Goal: Check status: Check status

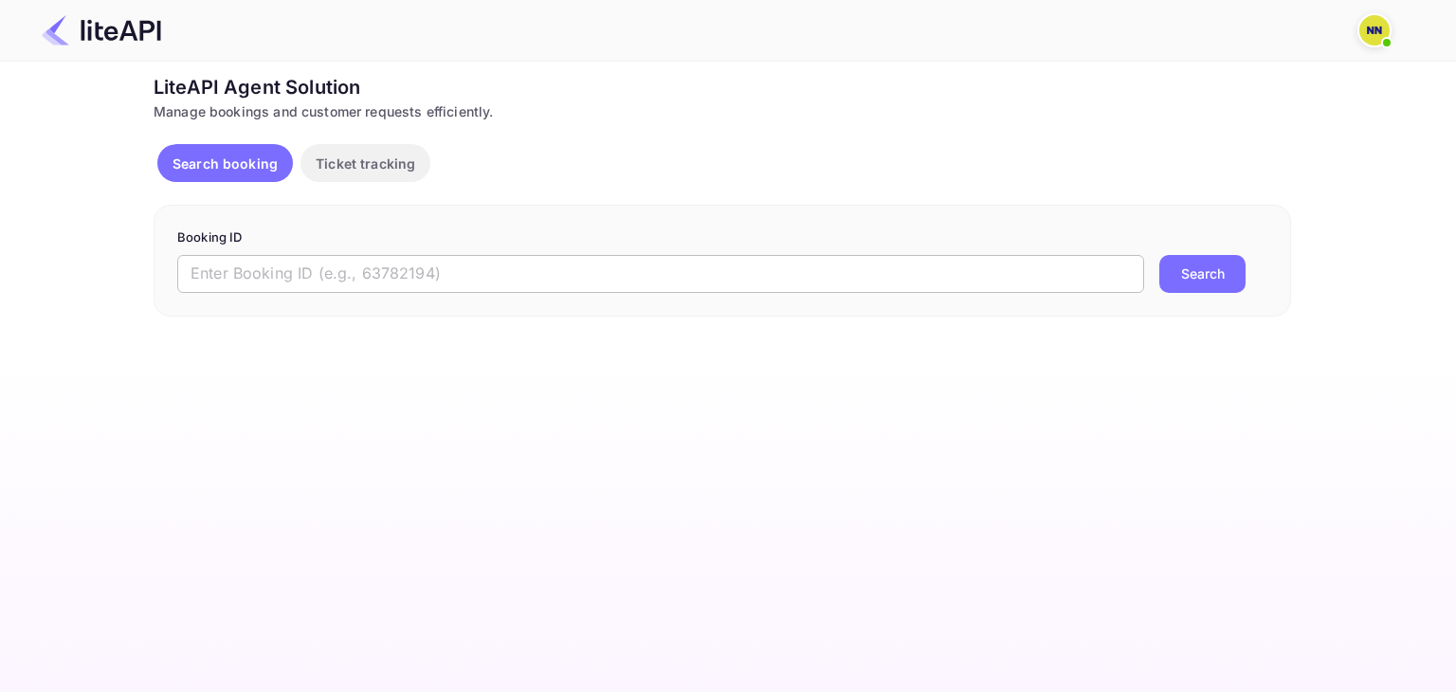
click at [497, 278] on input "text" at bounding box center [660, 274] width 967 height 38
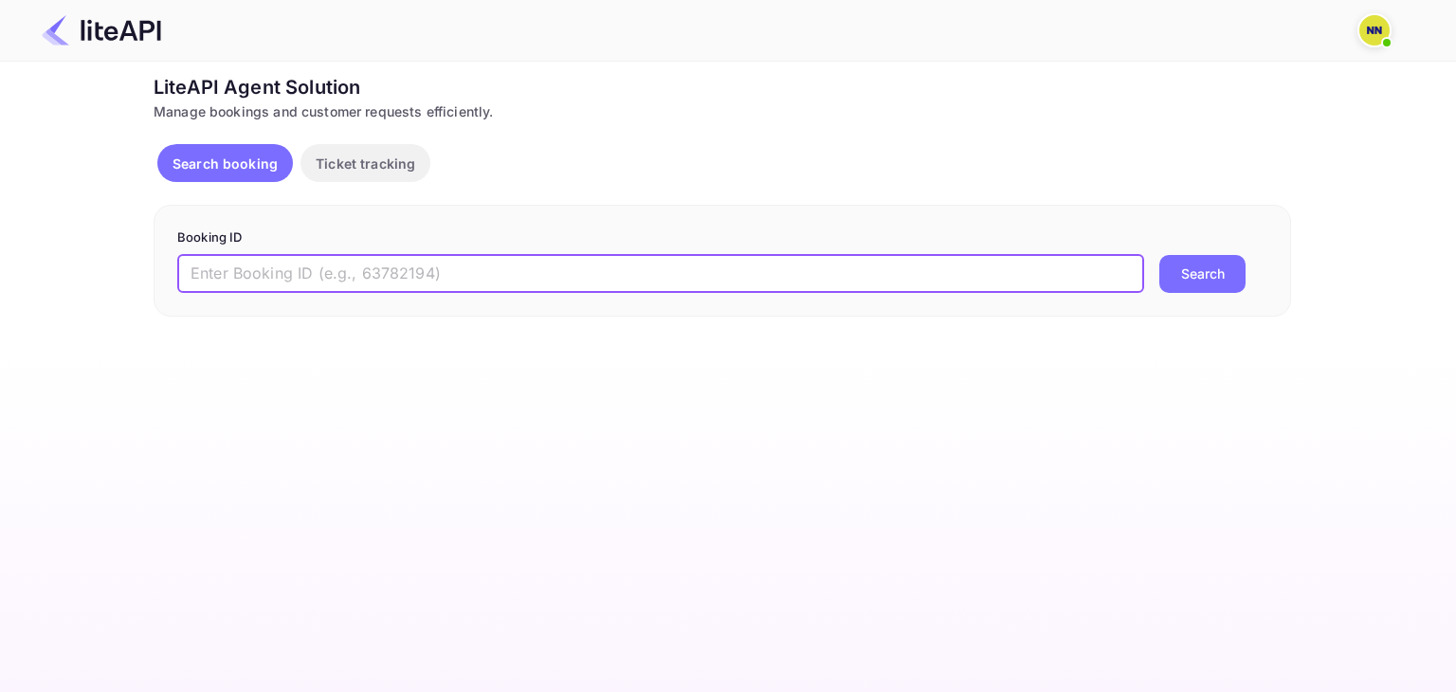
paste input "'8334440"
click at [194, 271] on input "'8334440" at bounding box center [660, 274] width 967 height 38
type input "8334440"
click at [1159, 255] on button "Search" at bounding box center [1202, 274] width 86 height 38
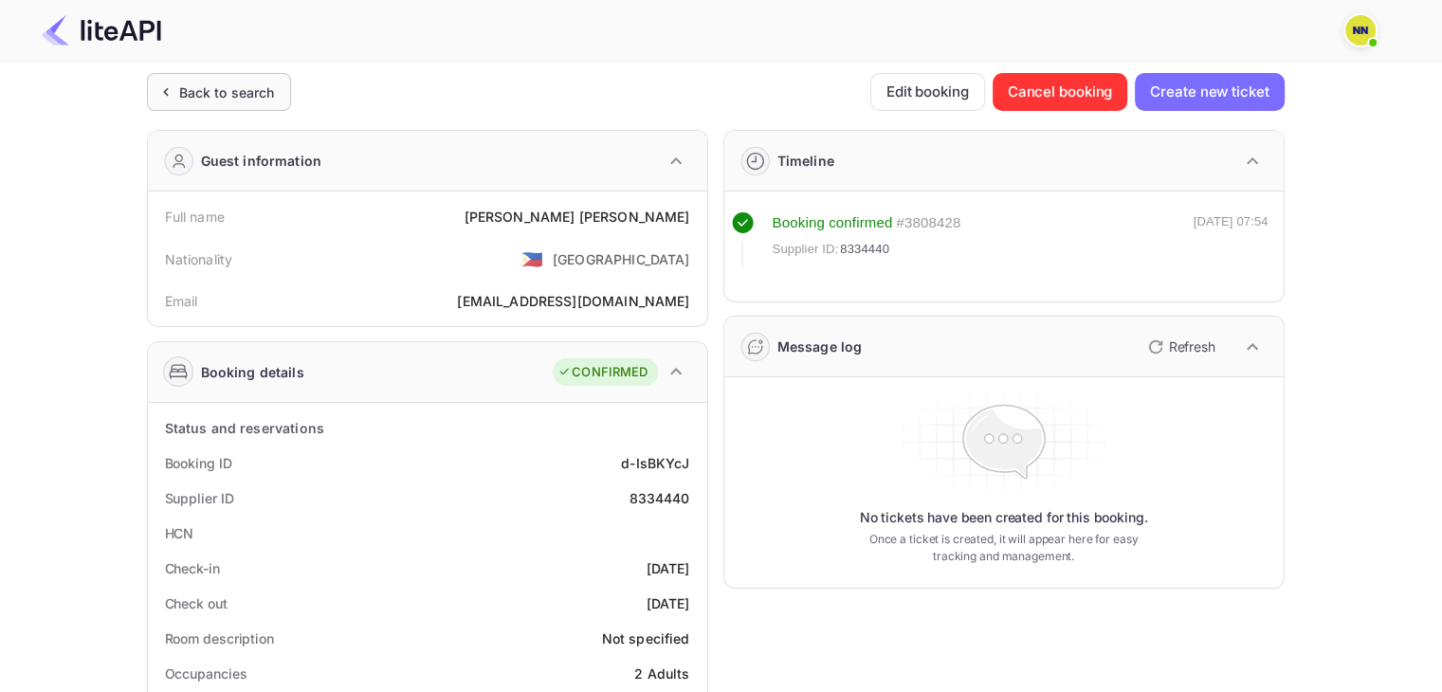
click at [202, 80] on div "Back to search" at bounding box center [219, 92] width 144 height 38
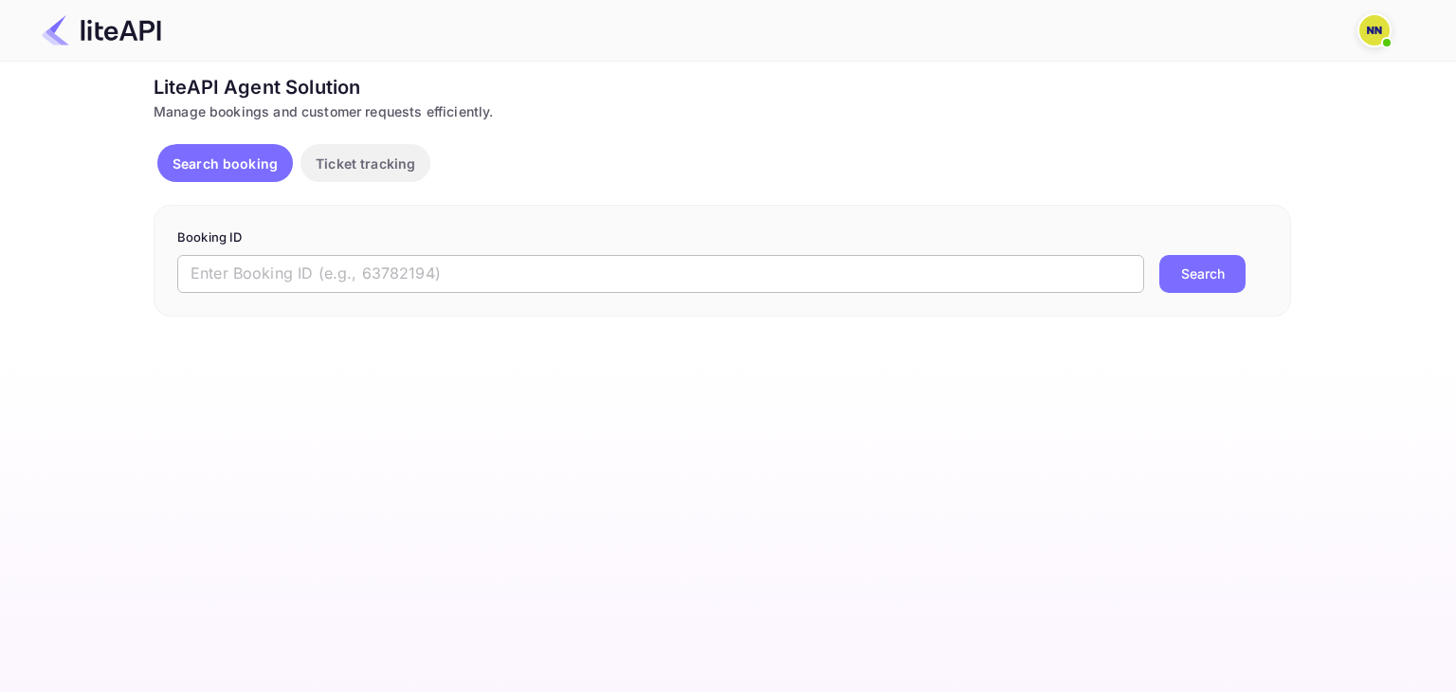
click at [284, 270] on input "text" at bounding box center [660, 274] width 967 height 38
paste input "'8915206"
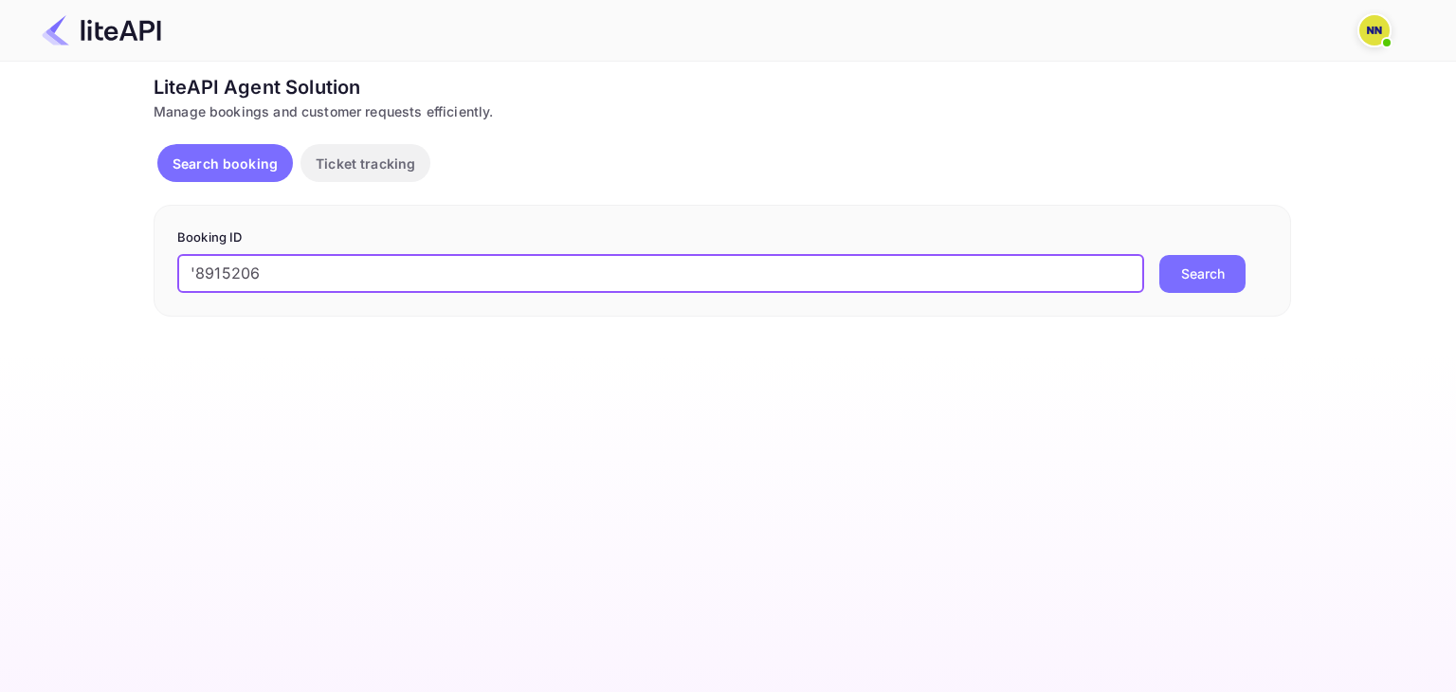
click at [203, 273] on input "'8915206" at bounding box center [660, 274] width 967 height 38
type input "8915206"
click at [1159, 255] on button "Search" at bounding box center [1202, 274] width 86 height 38
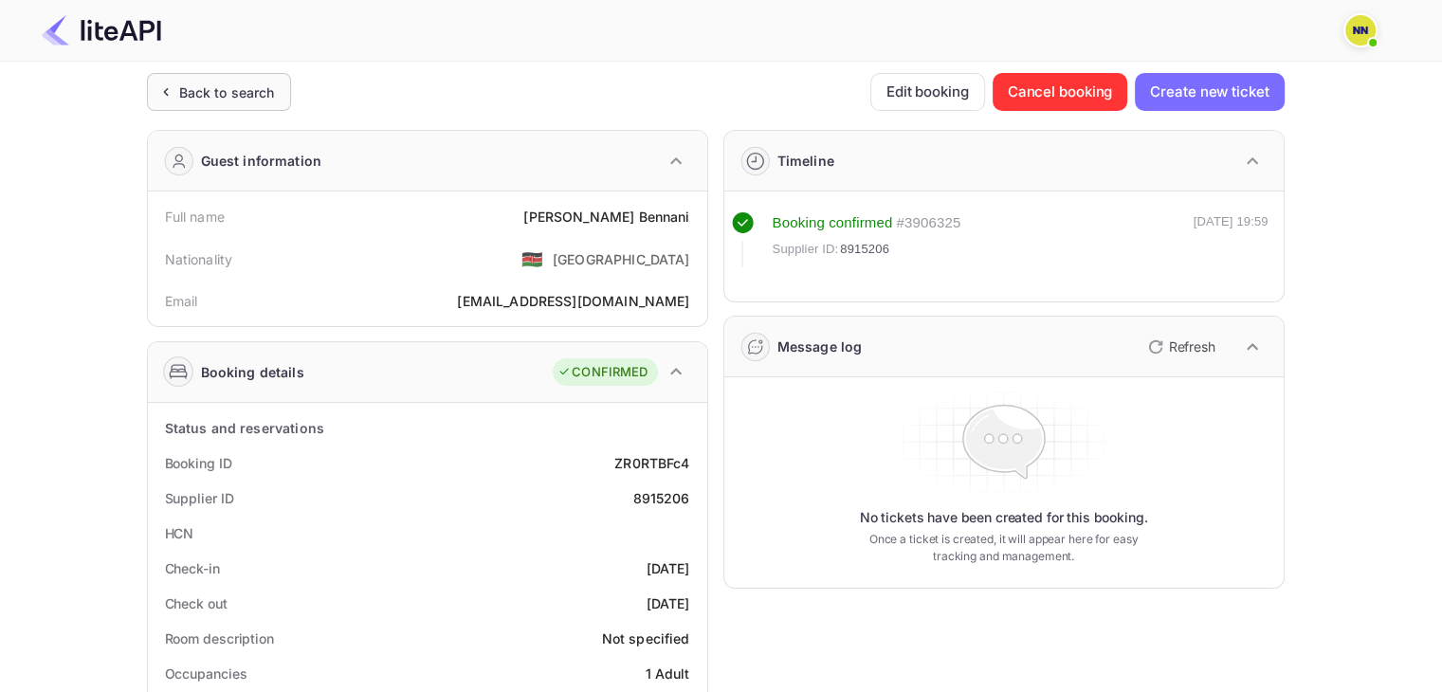
click at [236, 94] on div "Back to search" at bounding box center [227, 92] width 96 height 20
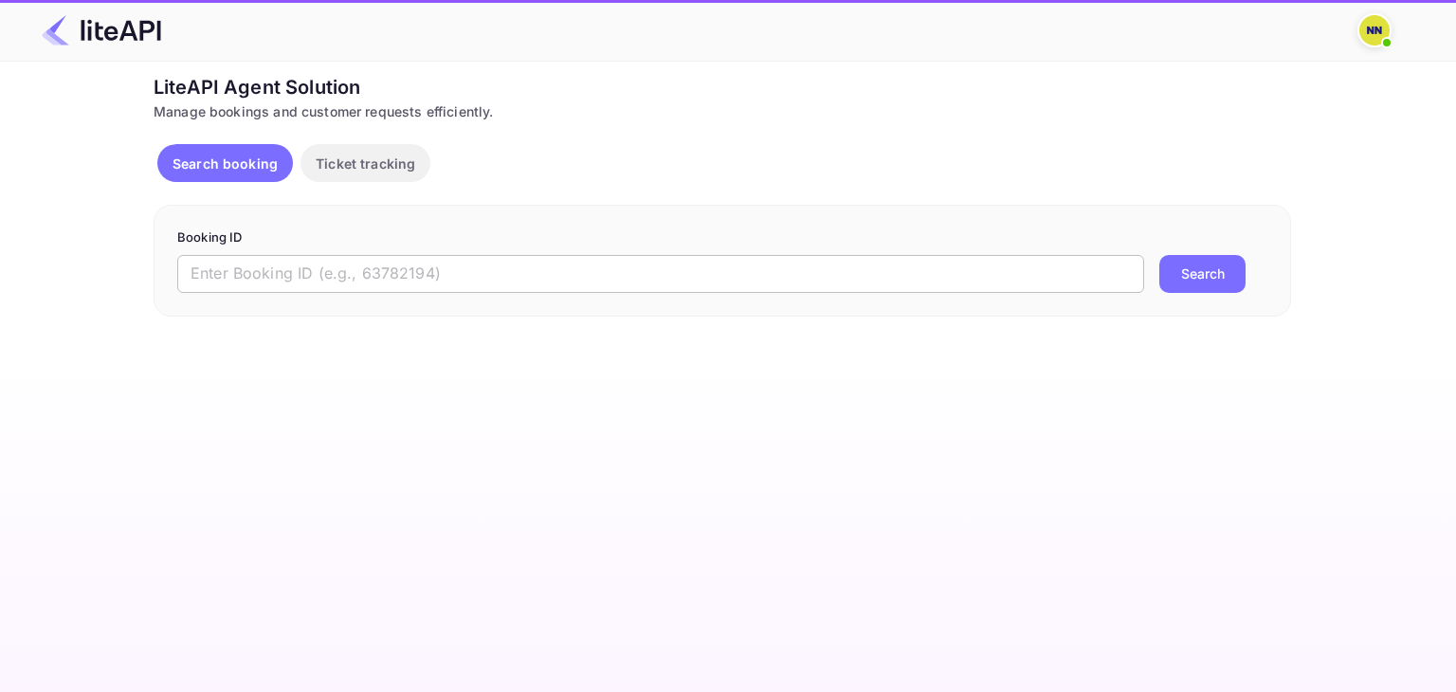
click at [335, 282] on input "text" at bounding box center [660, 274] width 967 height 38
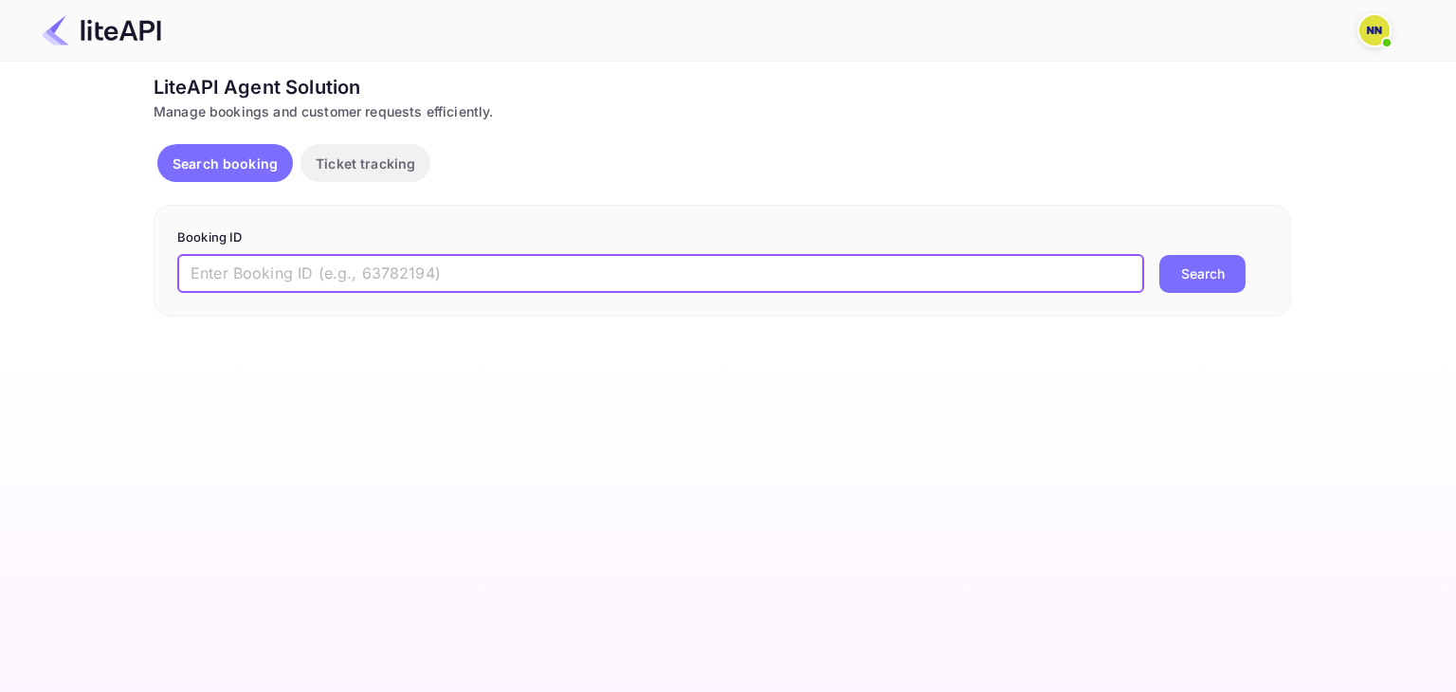
paste input "'8823006"
click at [196, 274] on input "'8823006" at bounding box center [660, 274] width 967 height 38
click at [1159, 255] on button "Search" at bounding box center [1202, 274] width 86 height 38
type input "8823006"
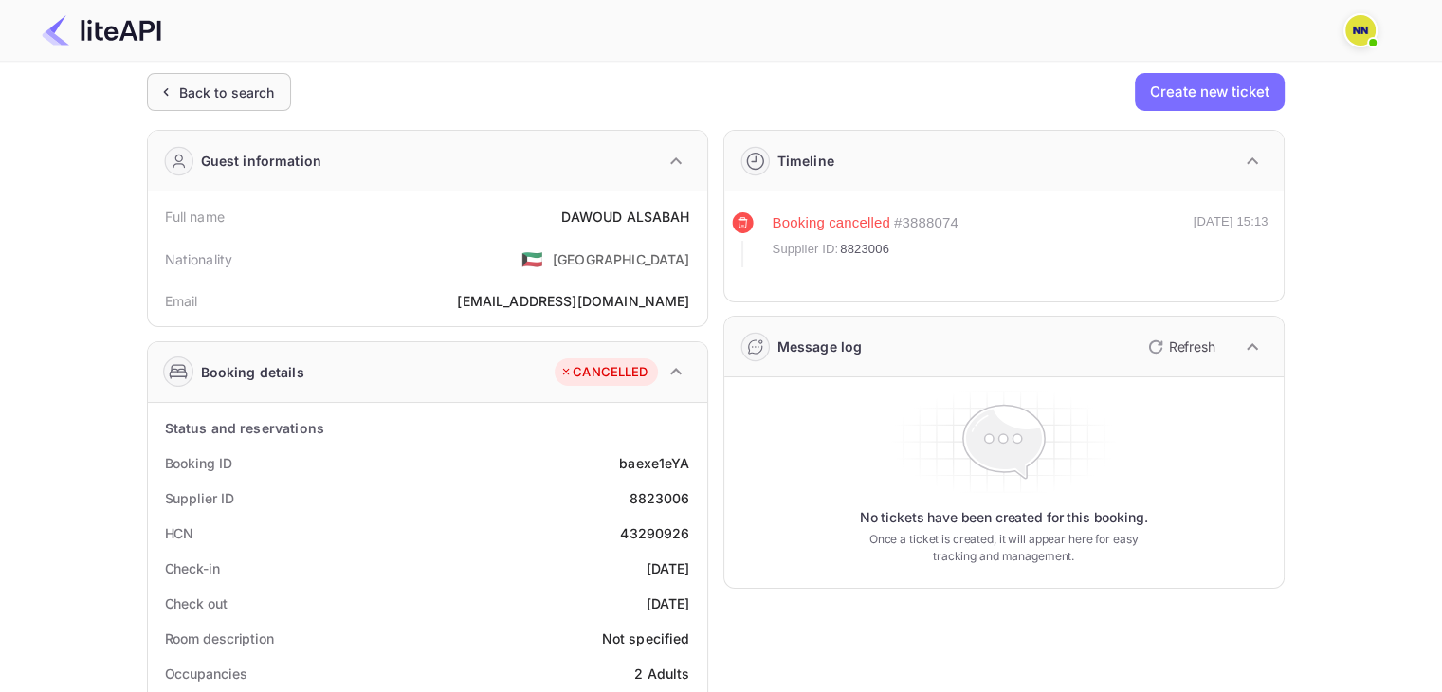
click at [250, 82] on div "Back to search" at bounding box center [227, 92] width 96 height 20
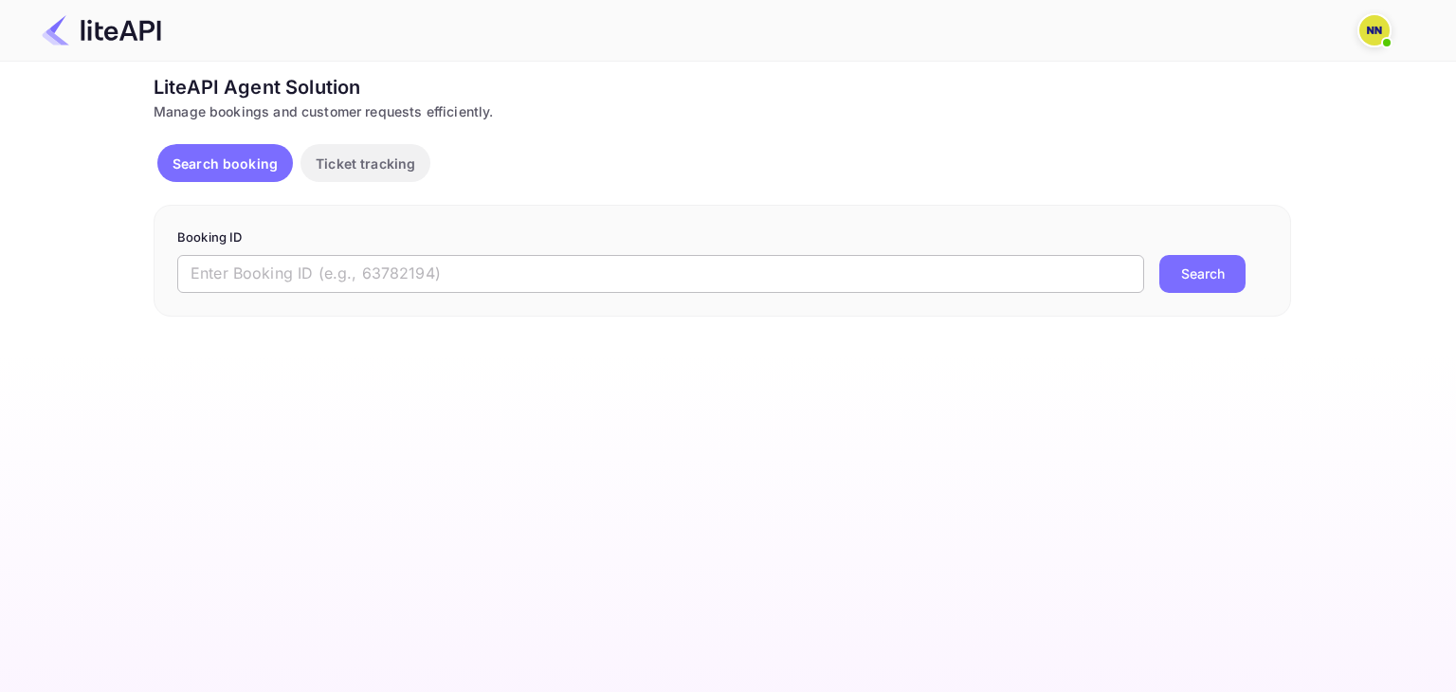
click at [474, 262] on input "text" at bounding box center [660, 274] width 967 height 38
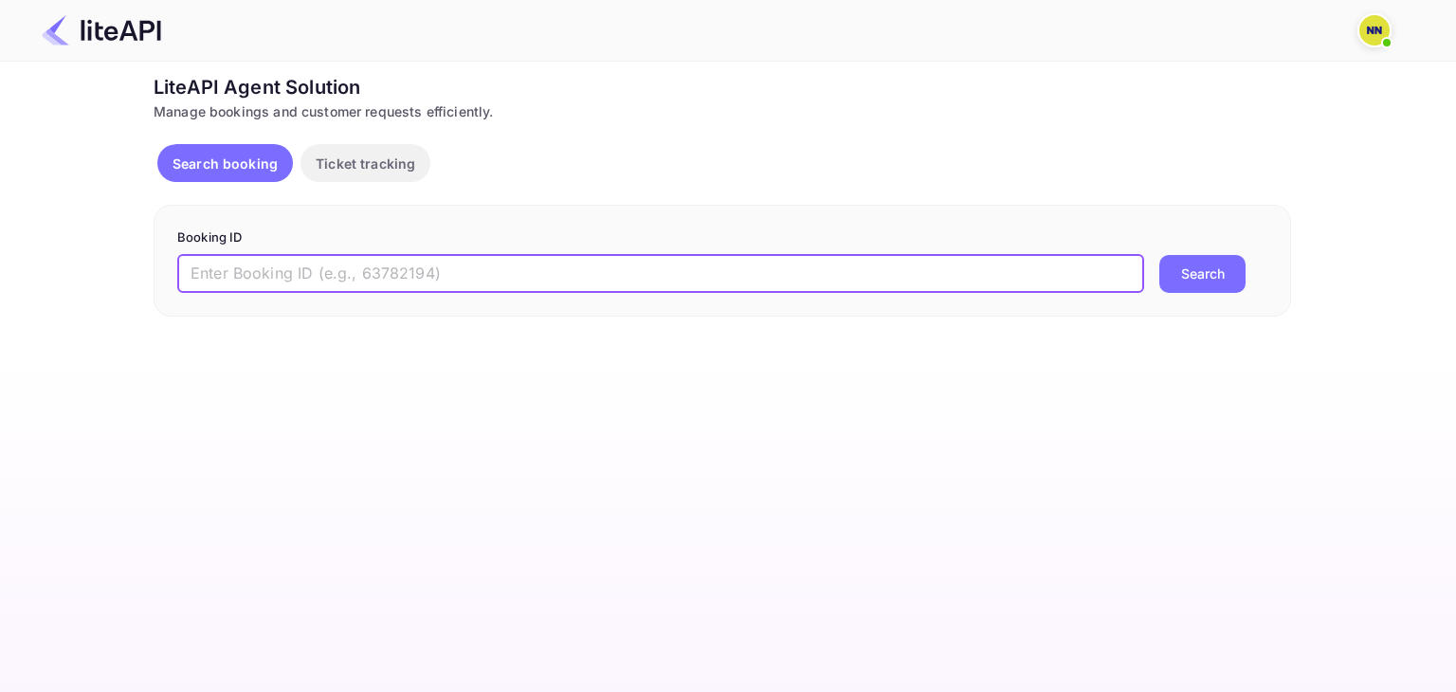
paste input "8890748"
type input "8890748"
click at [1208, 284] on button "Search" at bounding box center [1202, 274] width 86 height 38
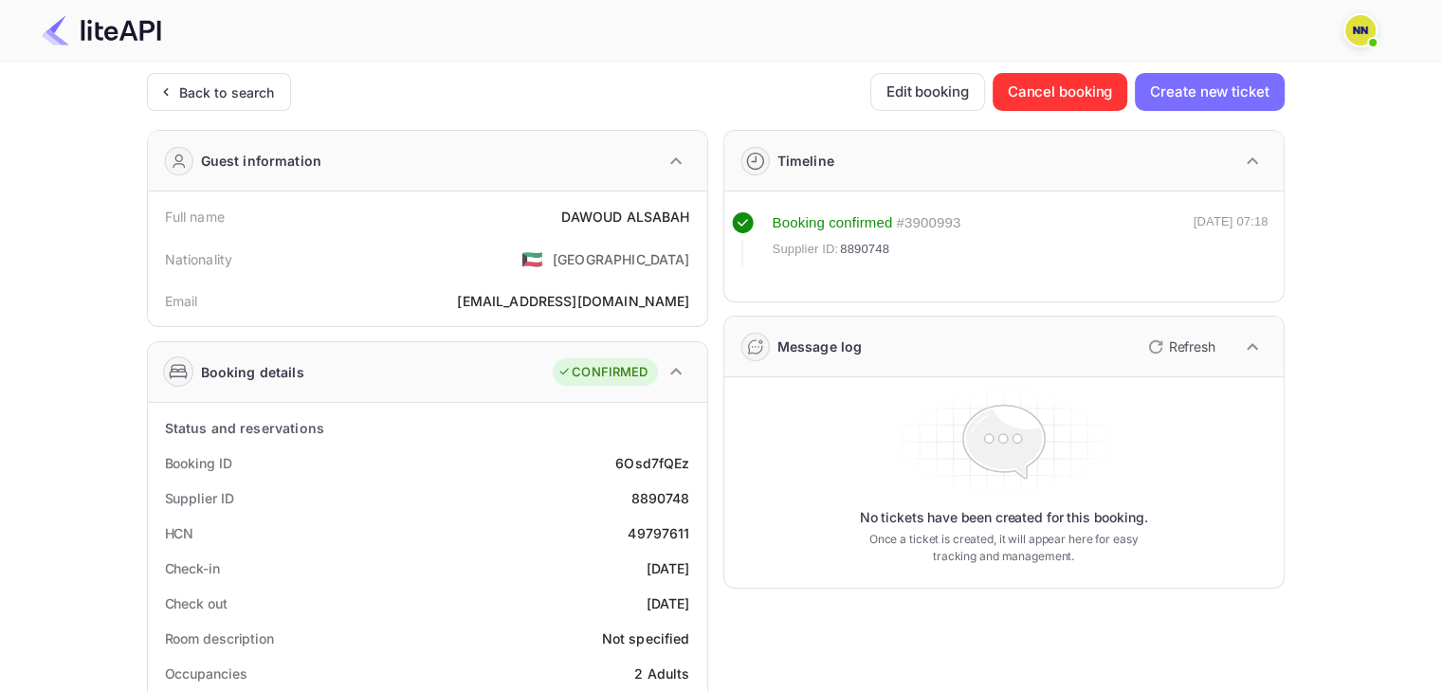
click at [695, 537] on div "HCN 49797611" at bounding box center [427, 533] width 544 height 35
click at [675, 532] on div "49797611" at bounding box center [659, 533] width 62 height 20
copy div "49797611"
click at [220, 102] on div "Back to search" at bounding box center [219, 92] width 144 height 38
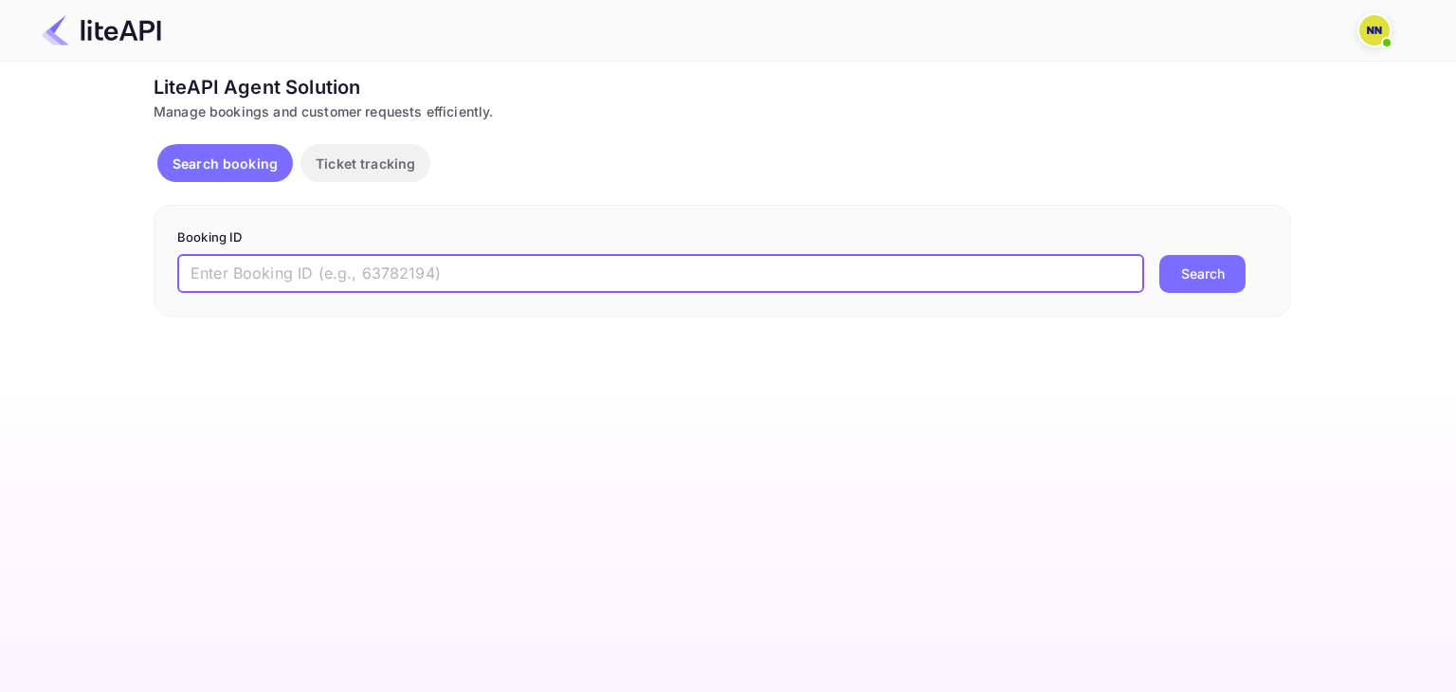
click at [231, 272] on input "text" at bounding box center [660, 274] width 967 height 38
paste input "'7563958"
click at [199, 274] on input "'7563958" at bounding box center [660, 274] width 967 height 38
type input "7563958"
click at [1159, 255] on button "Search" at bounding box center [1202, 274] width 86 height 38
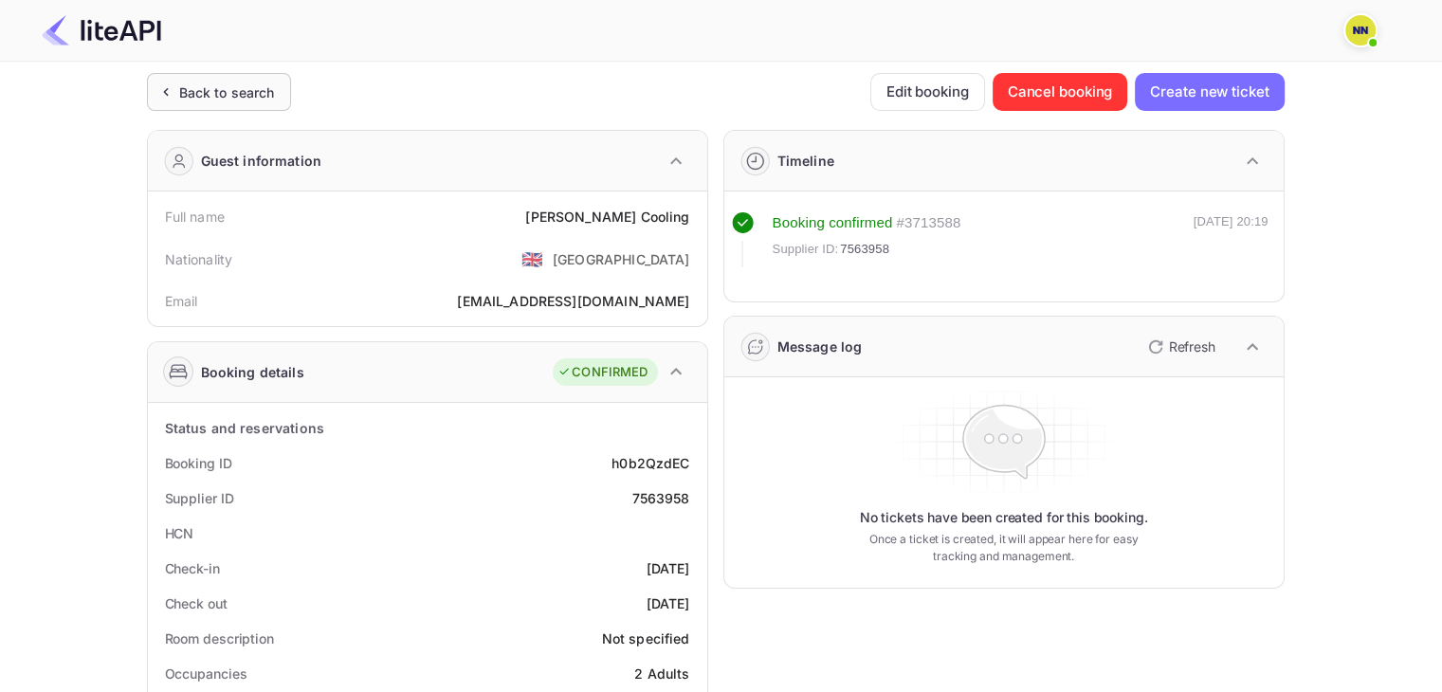
click at [193, 96] on div "Back to search" at bounding box center [227, 92] width 96 height 20
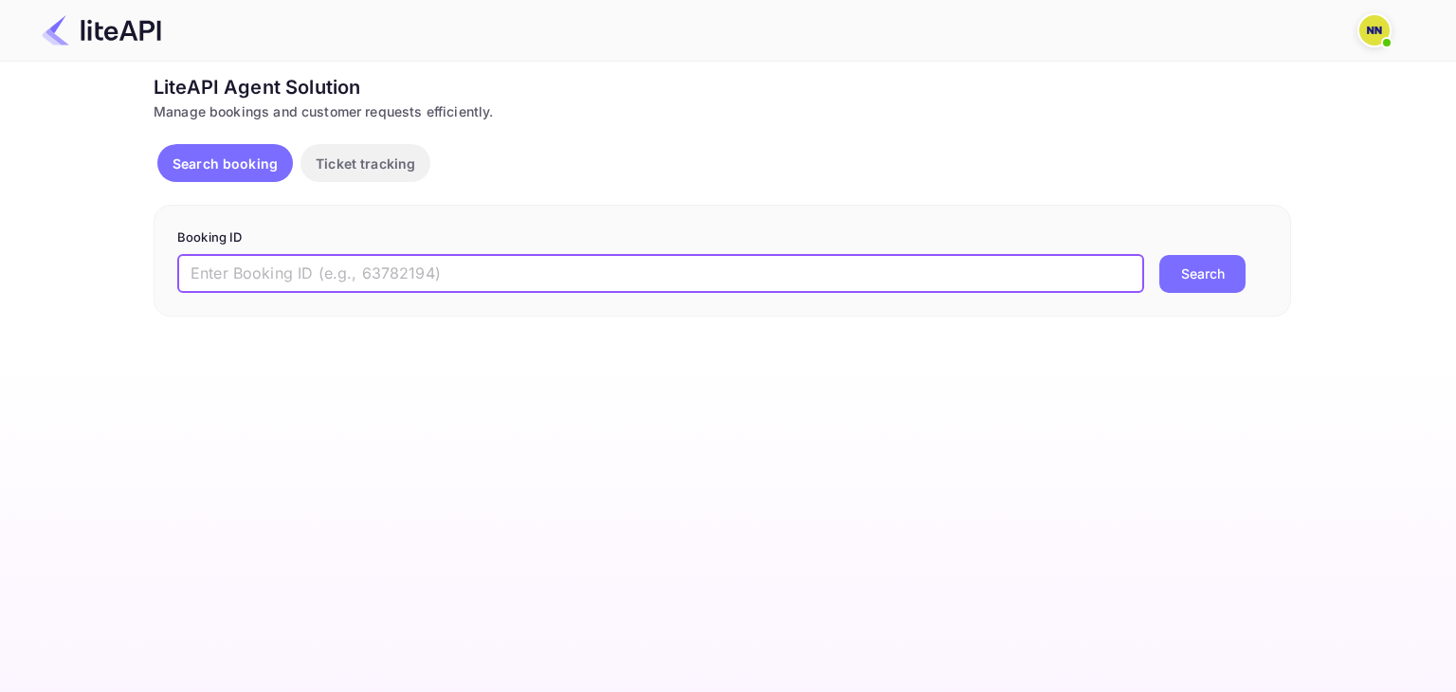
click at [334, 269] on input "text" at bounding box center [660, 274] width 967 height 38
paste input "'9080432"
click at [196, 271] on input "'9080432" at bounding box center [660, 274] width 967 height 38
type input "9080432"
click at [1159, 255] on button "Search" at bounding box center [1202, 274] width 86 height 38
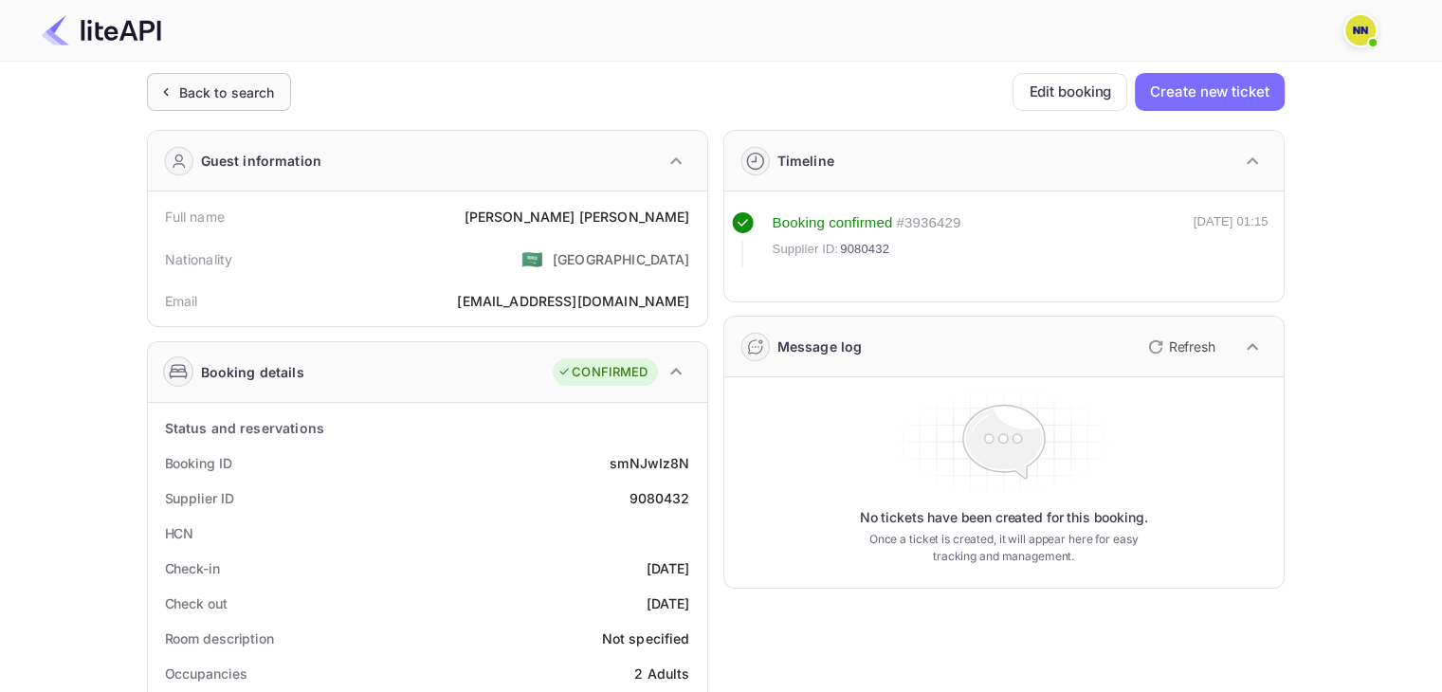
click at [223, 103] on div "Back to search" at bounding box center [219, 92] width 144 height 38
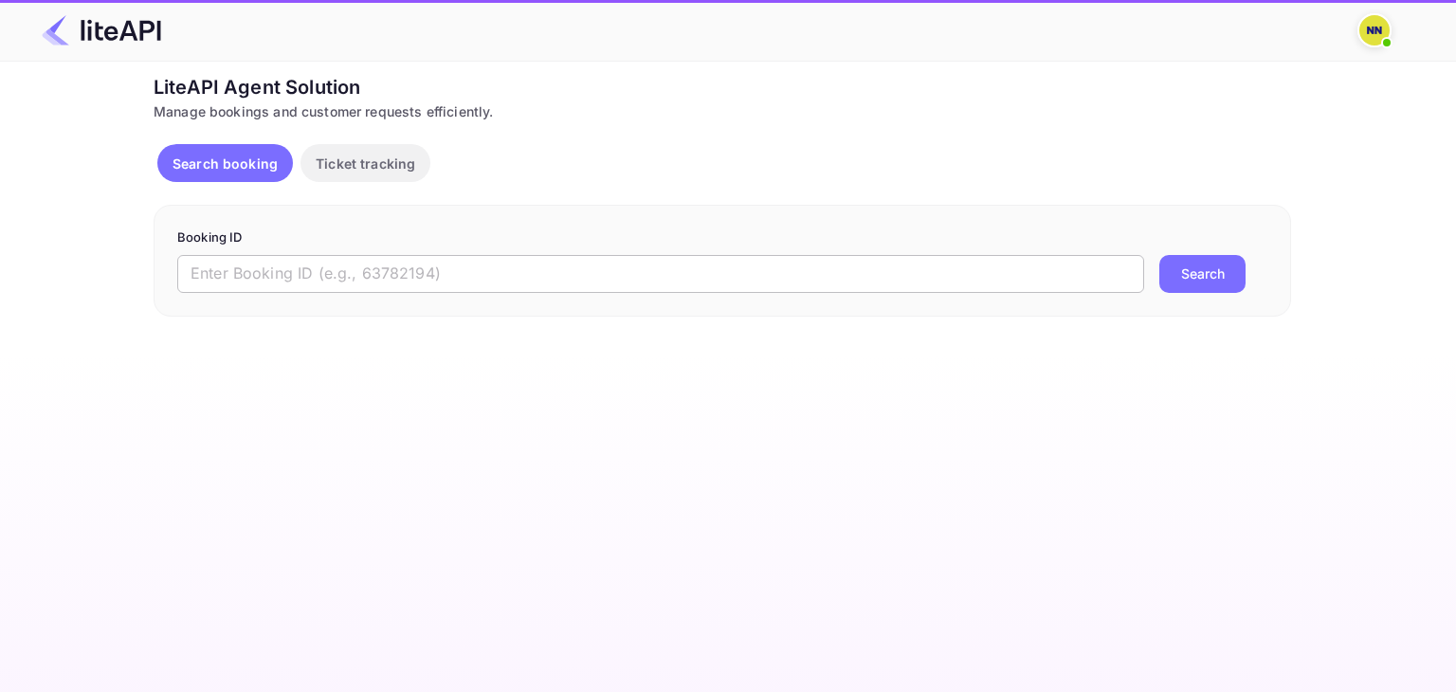
click at [271, 267] on input "text" at bounding box center [660, 274] width 967 height 38
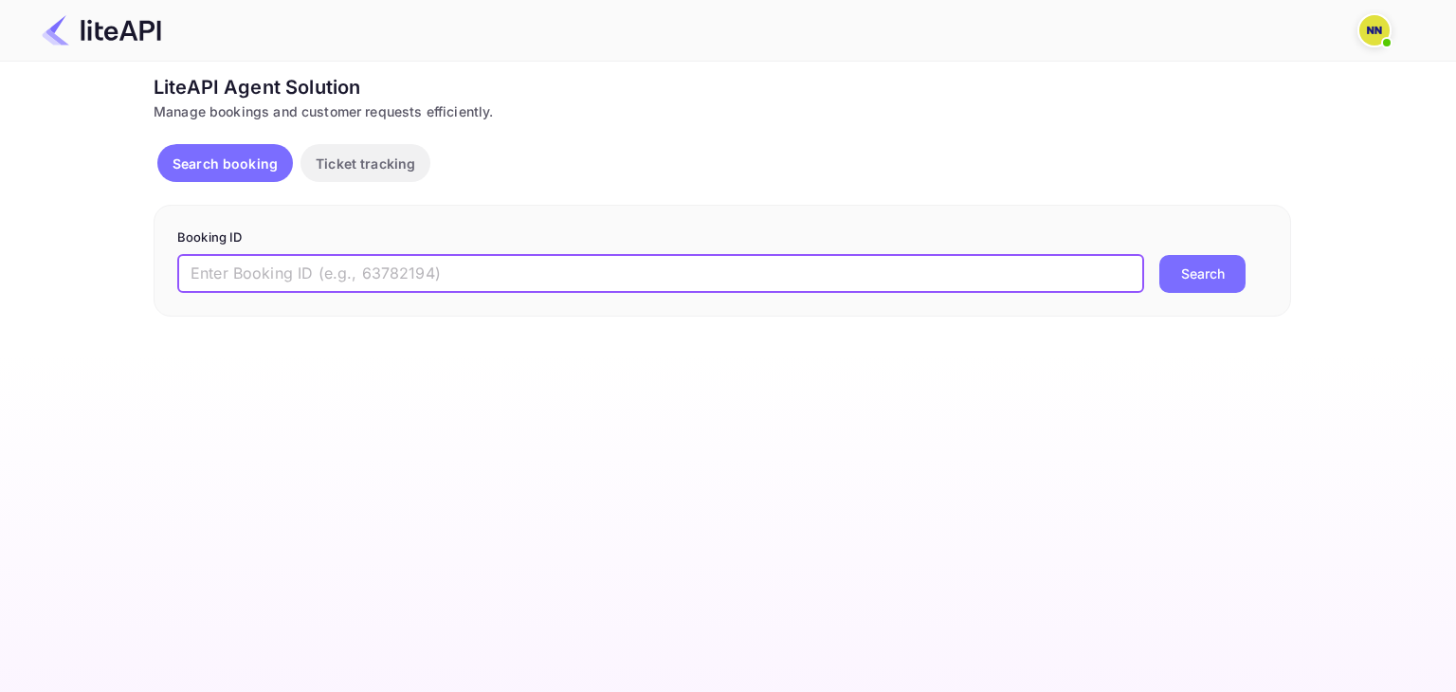
paste input "'8544751"
click at [201, 269] on input "'8544751" at bounding box center [660, 274] width 967 height 38
type input "8544751"
click at [1159, 255] on button "Search" at bounding box center [1202, 274] width 86 height 38
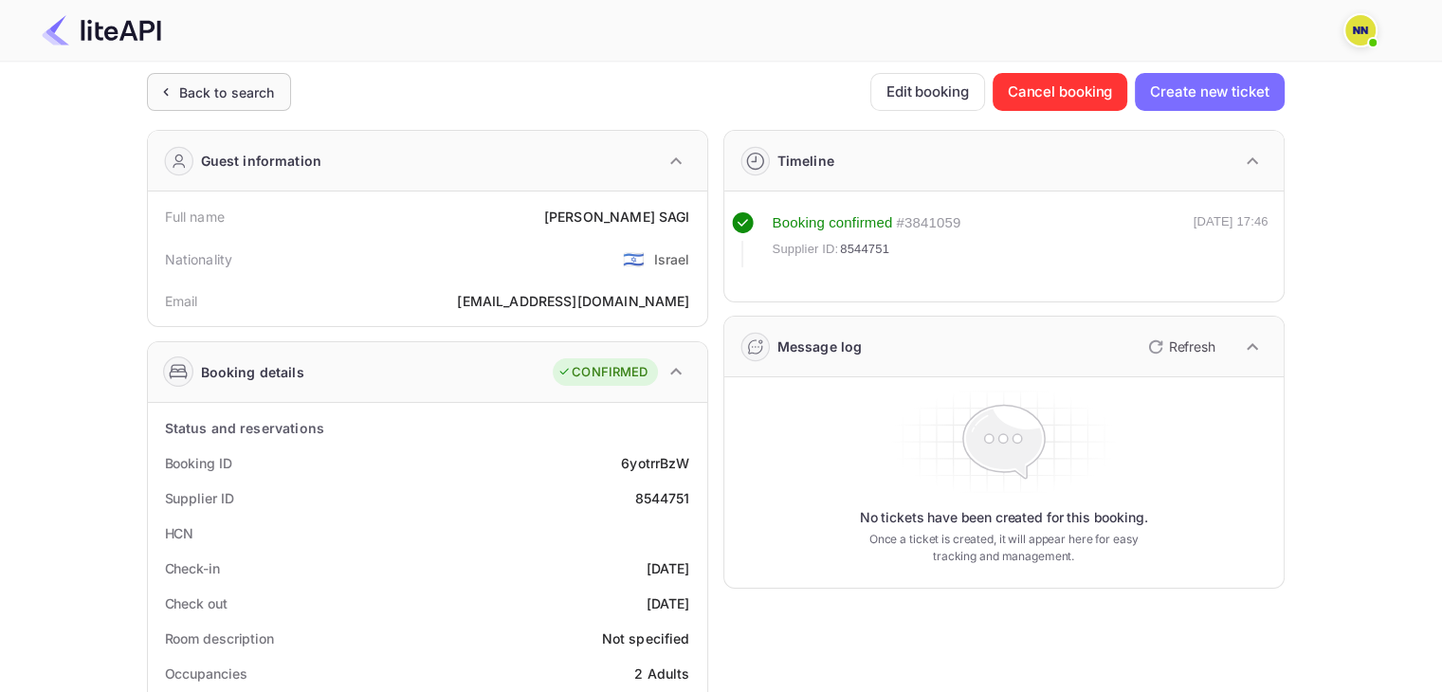
click at [200, 96] on div "Back to search" at bounding box center [227, 92] width 96 height 20
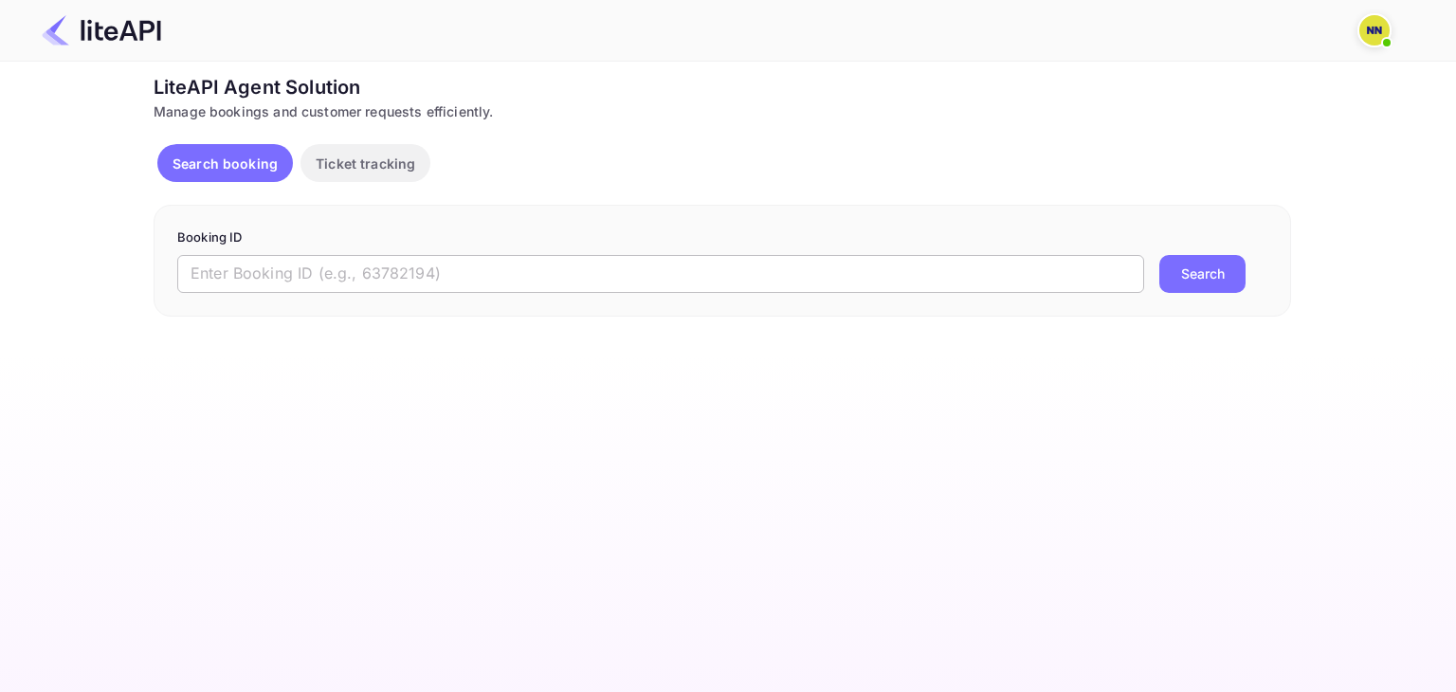
click at [307, 291] on input "text" at bounding box center [660, 274] width 967 height 38
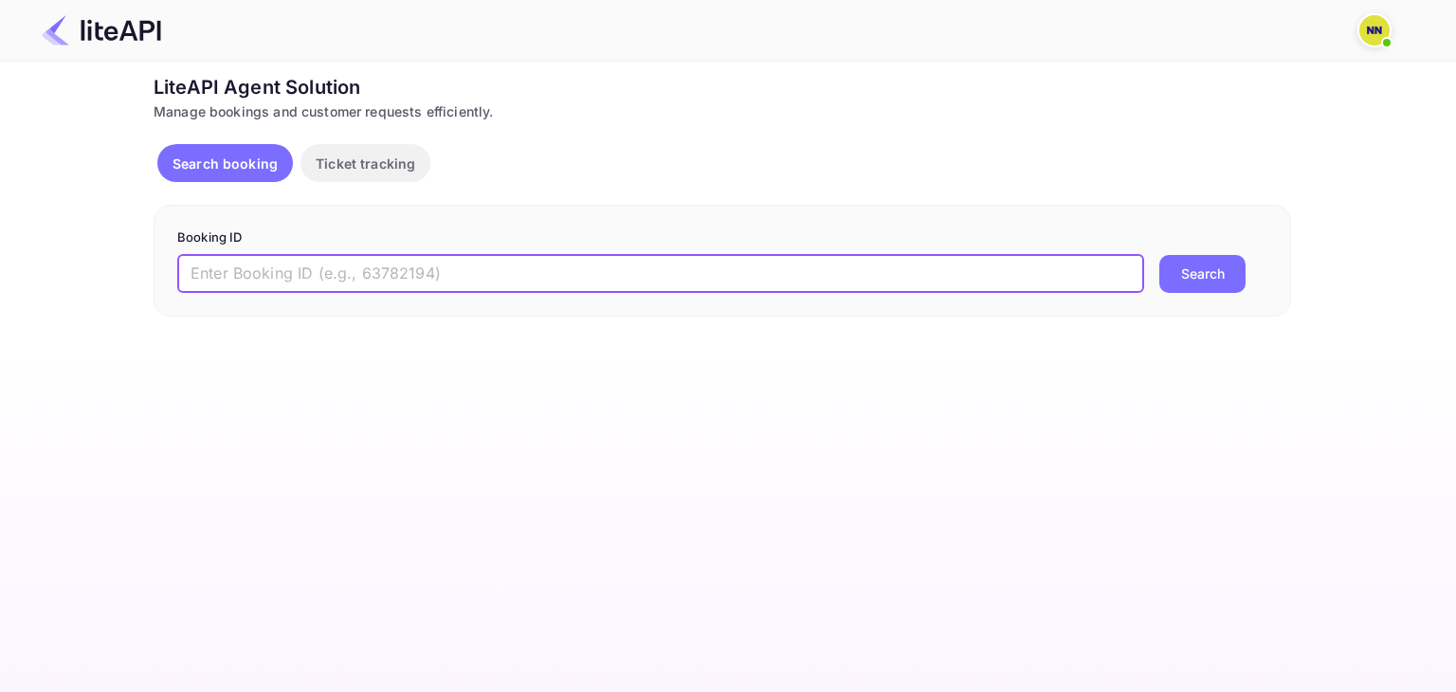
paste input "'8743992"
click at [193, 276] on input "'8743992" at bounding box center [660, 274] width 967 height 38
type input "8743992"
click at [1159, 255] on button "Search" at bounding box center [1202, 274] width 86 height 38
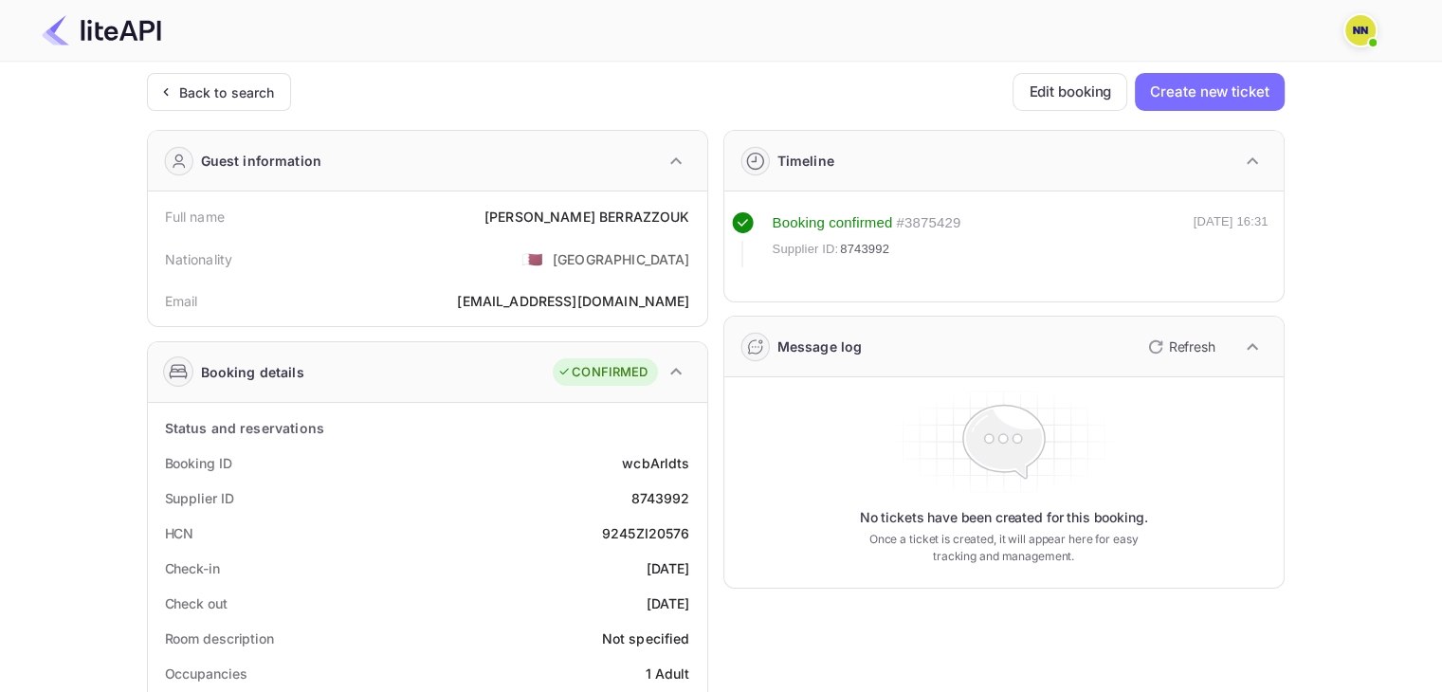
click at [642, 523] on div "9245ZI20576" at bounding box center [646, 533] width 88 height 20
click at [214, 86] on div "Back to search" at bounding box center [227, 92] width 96 height 20
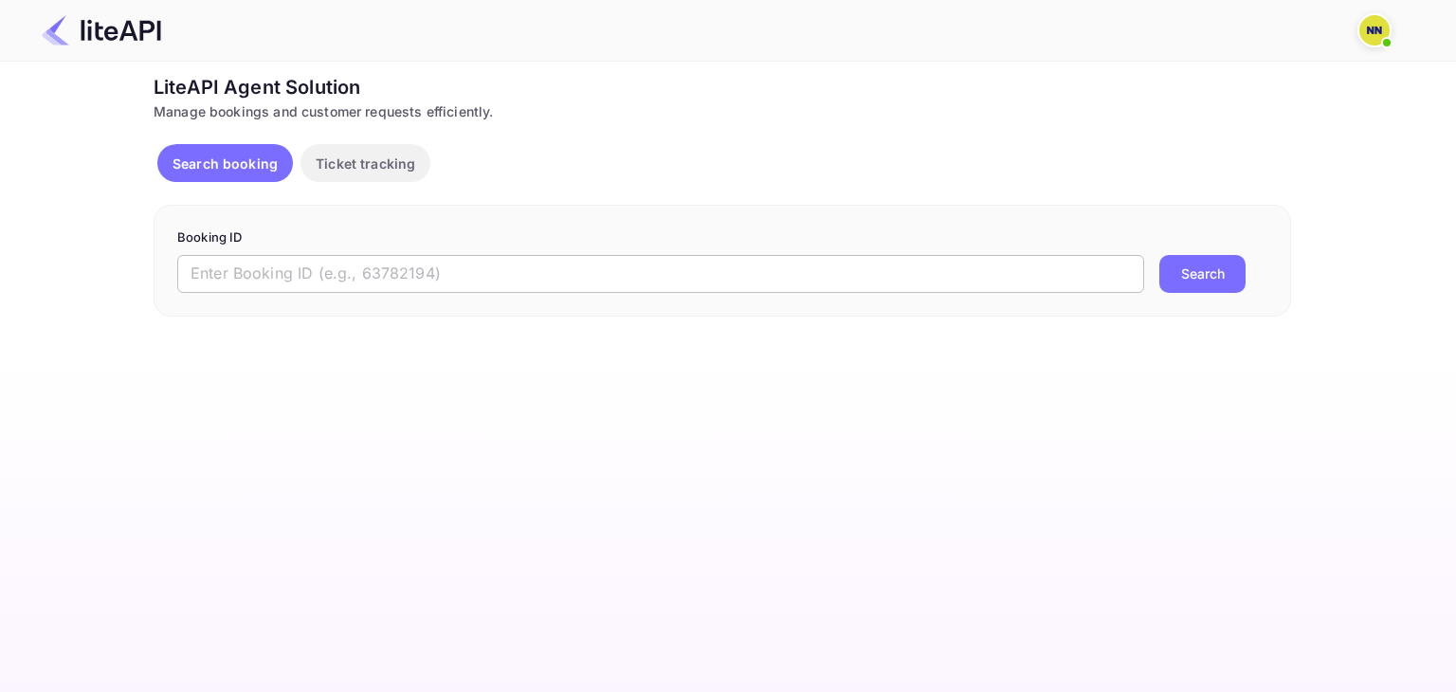
click at [251, 274] on input "text" at bounding box center [660, 274] width 967 height 38
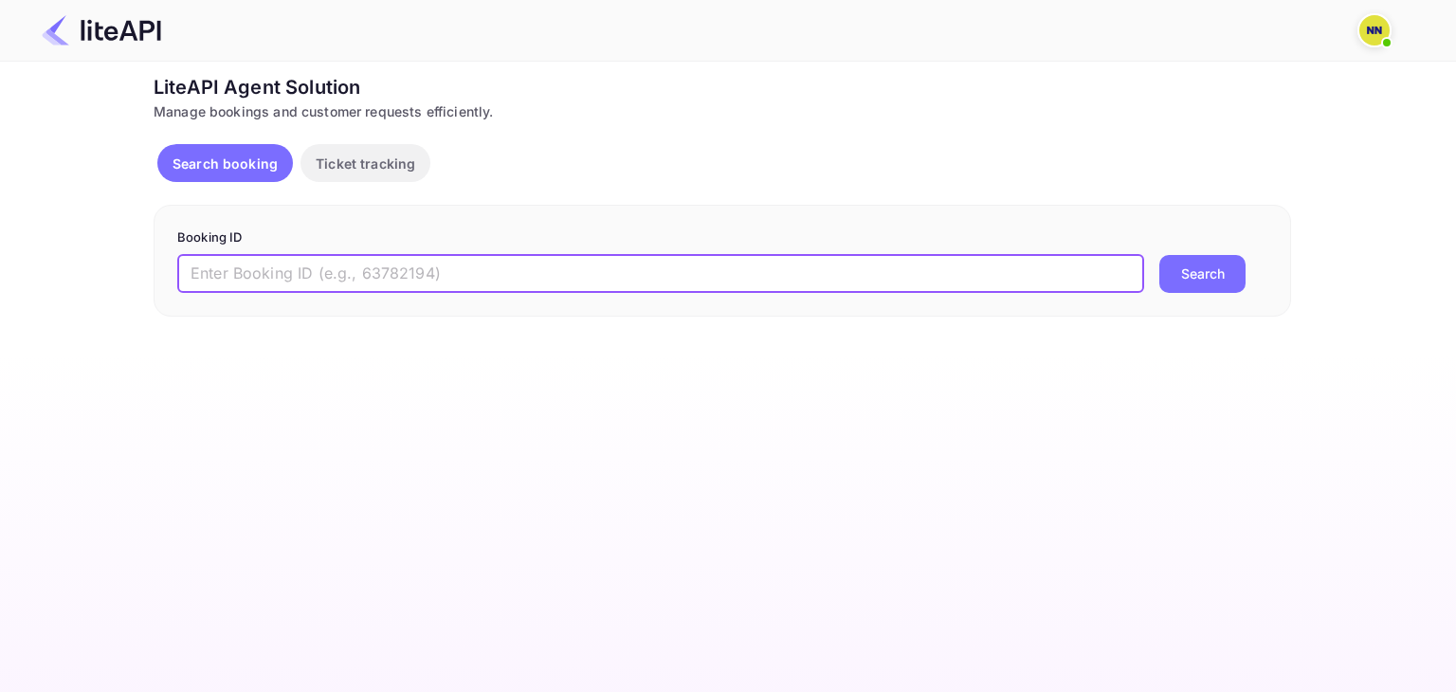
paste input "6299584"
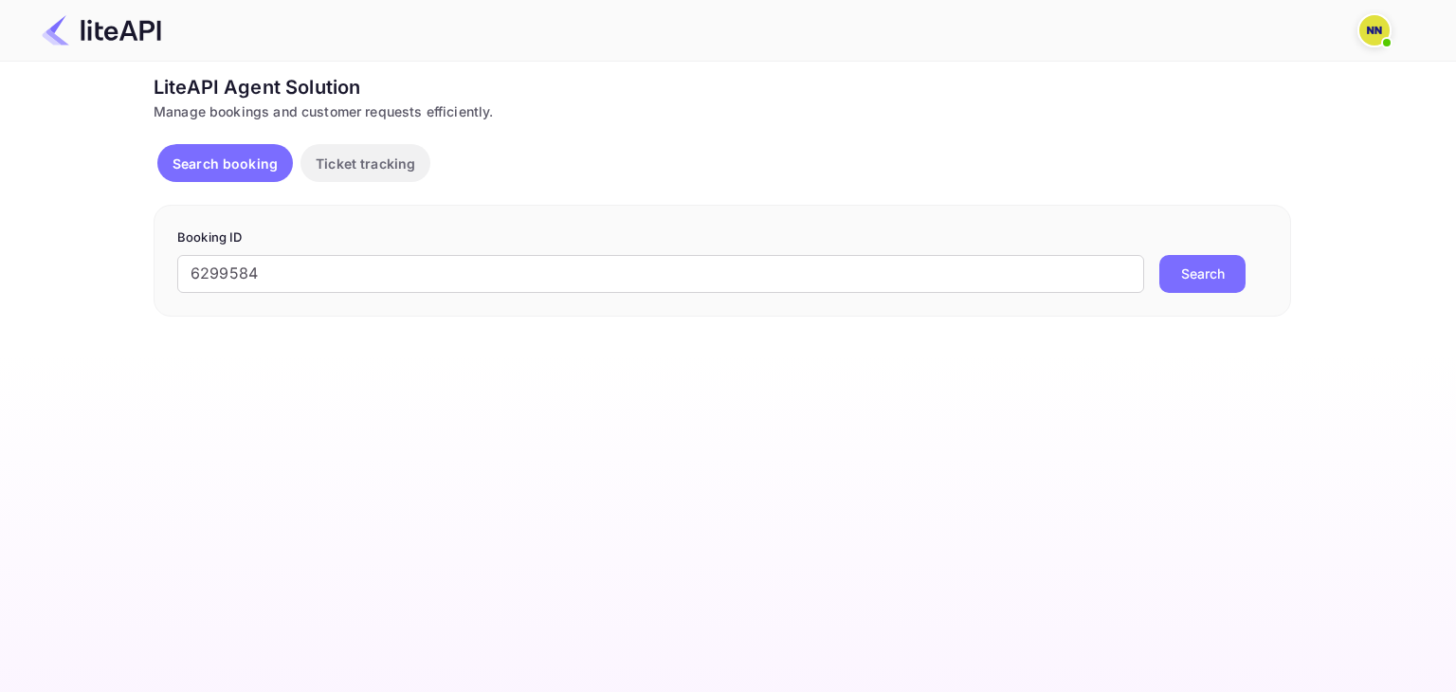
click at [1235, 268] on button "Search" at bounding box center [1202, 274] width 86 height 38
click at [308, 270] on input "6299584" at bounding box center [660, 274] width 967 height 38
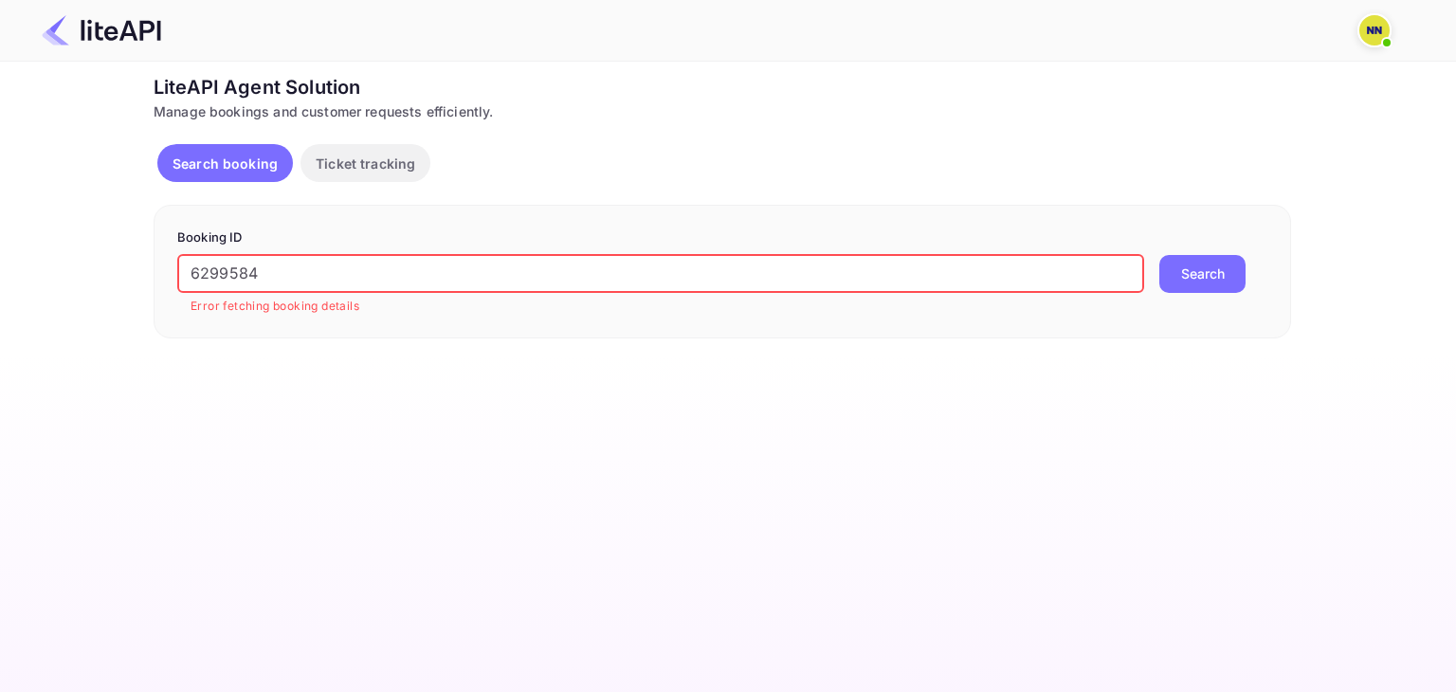
click at [308, 270] on input "6299584" at bounding box center [660, 274] width 967 height 38
paste input "'9006092"
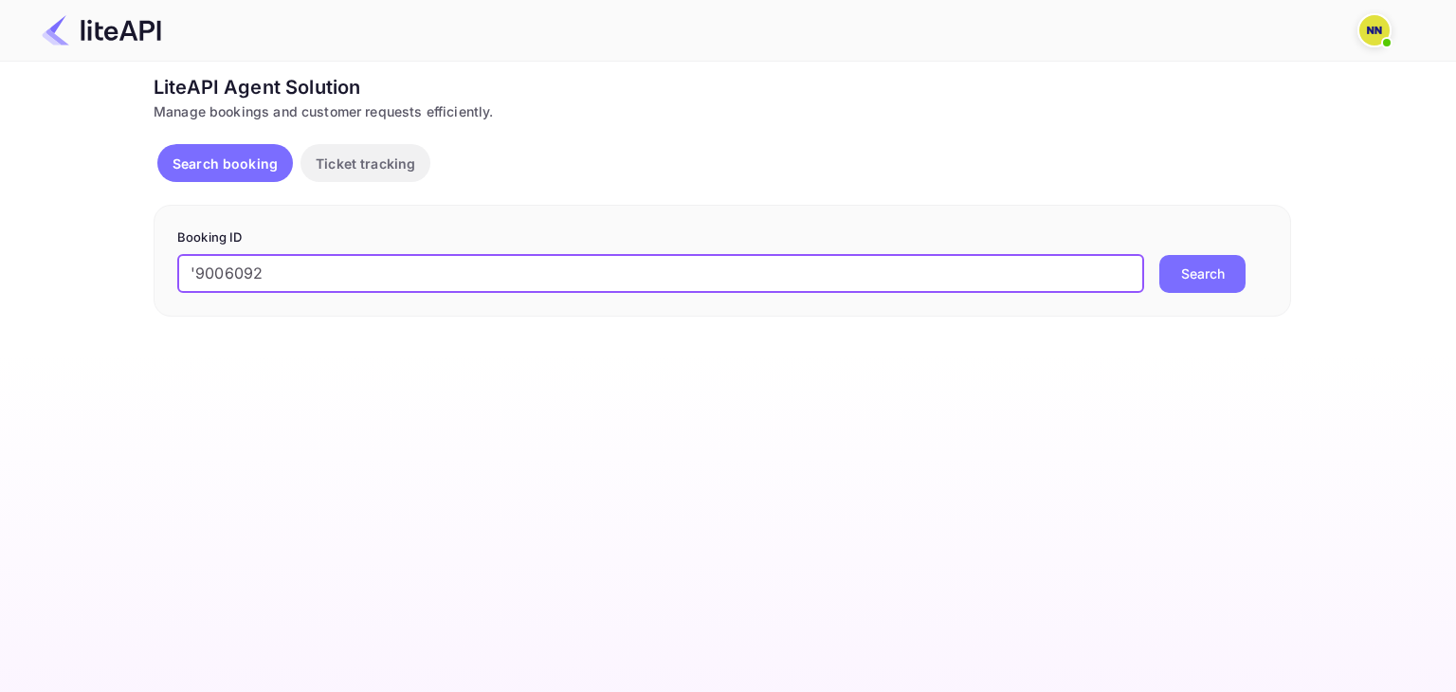
click at [197, 270] on input "'9006092" at bounding box center [660, 274] width 967 height 38
type input "9006092"
click at [1159, 255] on button "Search" at bounding box center [1202, 274] width 86 height 38
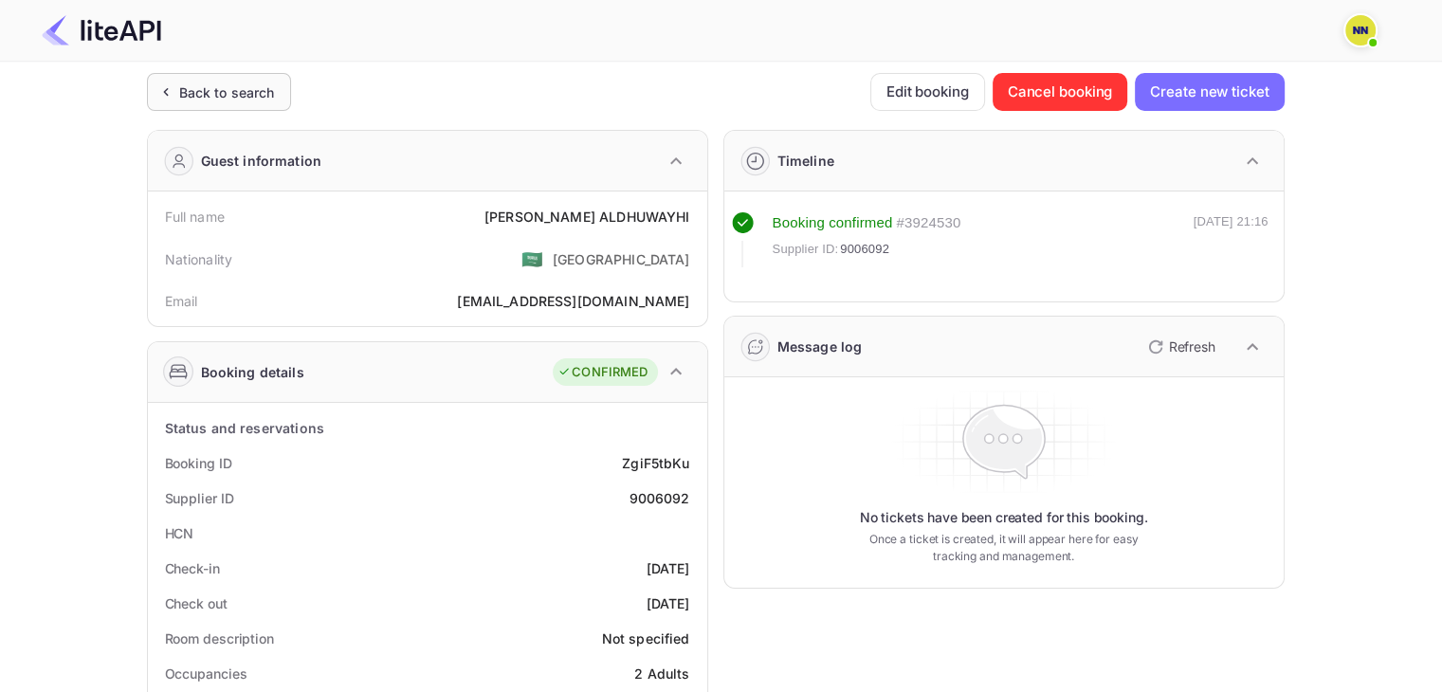
click at [208, 81] on div "Back to search" at bounding box center [219, 92] width 144 height 38
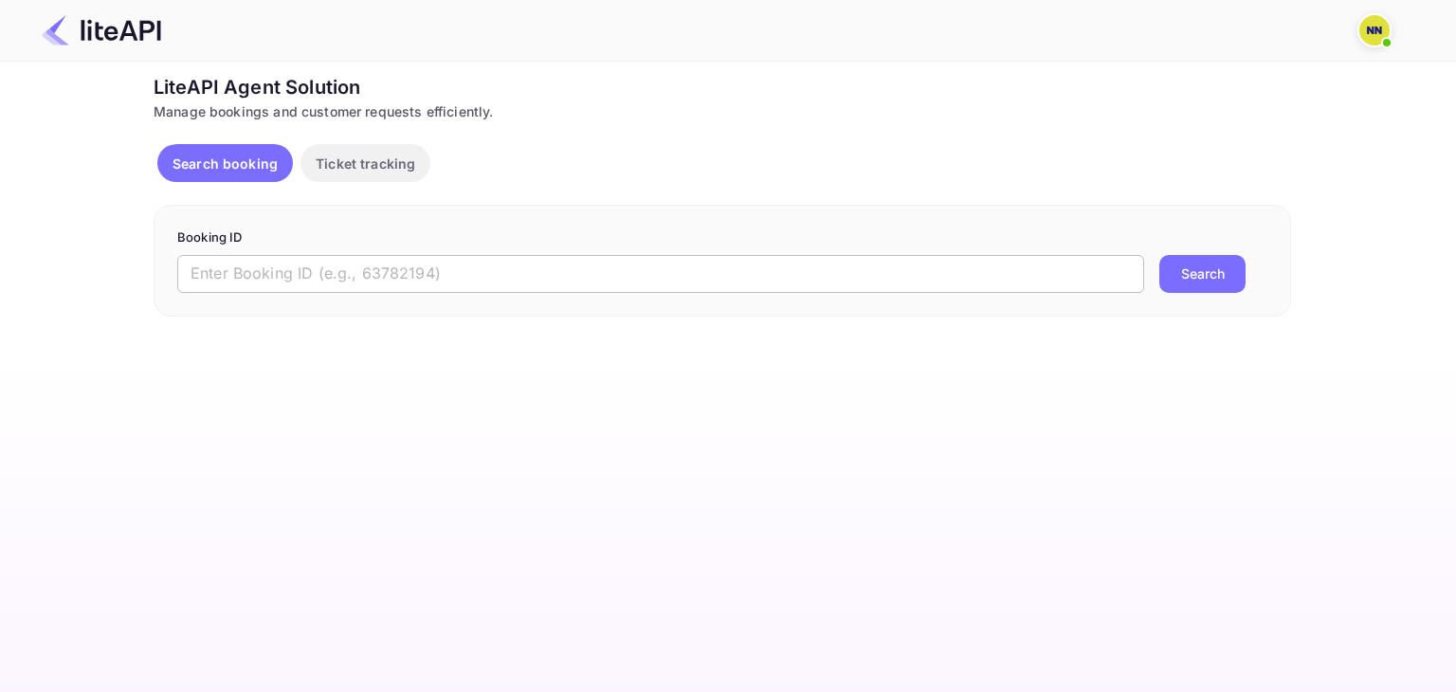
click at [235, 274] on input "text" at bounding box center [660, 274] width 967 height 38
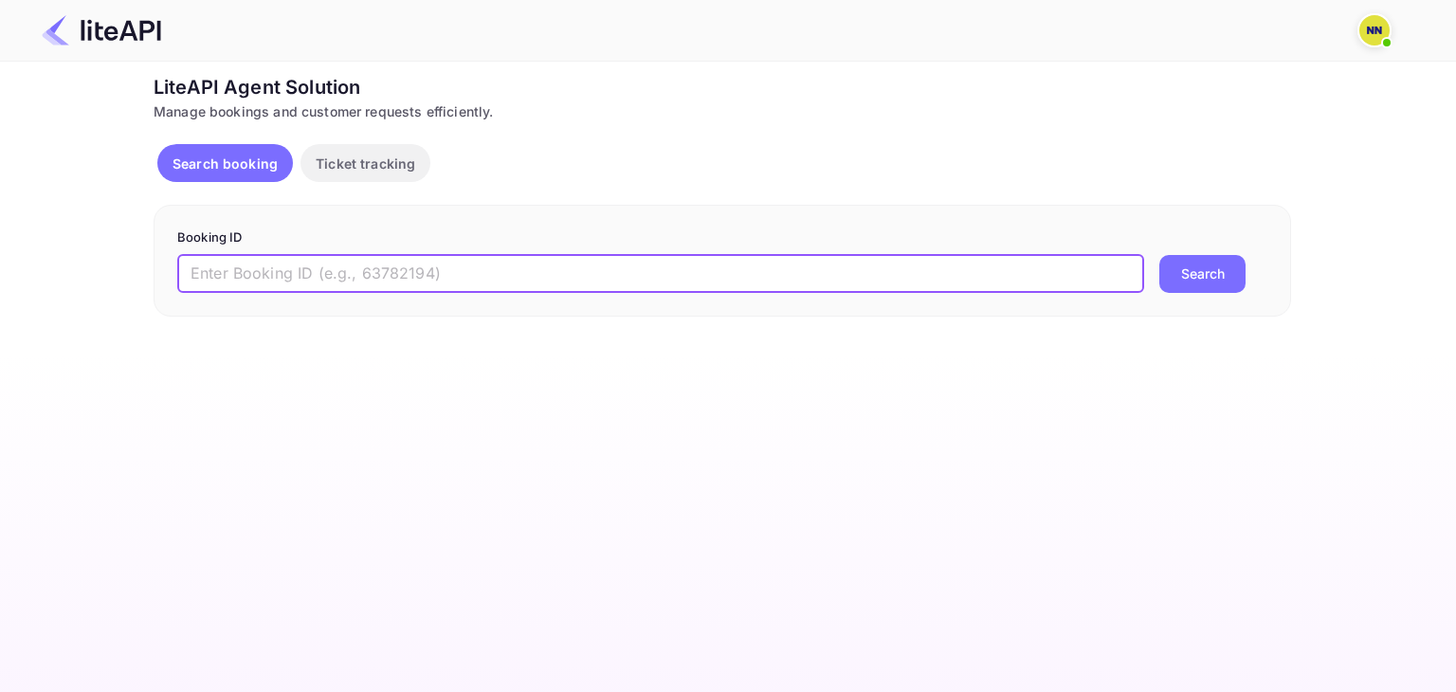
paste input "'9076624"
click at [188, 270] on input "'9076624" at bounding box center [660, 274] width 967 height 38
click at [200, 268] on input "'9076624" at bounding box center [660, 274] width 967 height 38
type input "9076624"
click at [1159, 255] on button "Search" at bounding box center [1202, 274] width 86 height 38
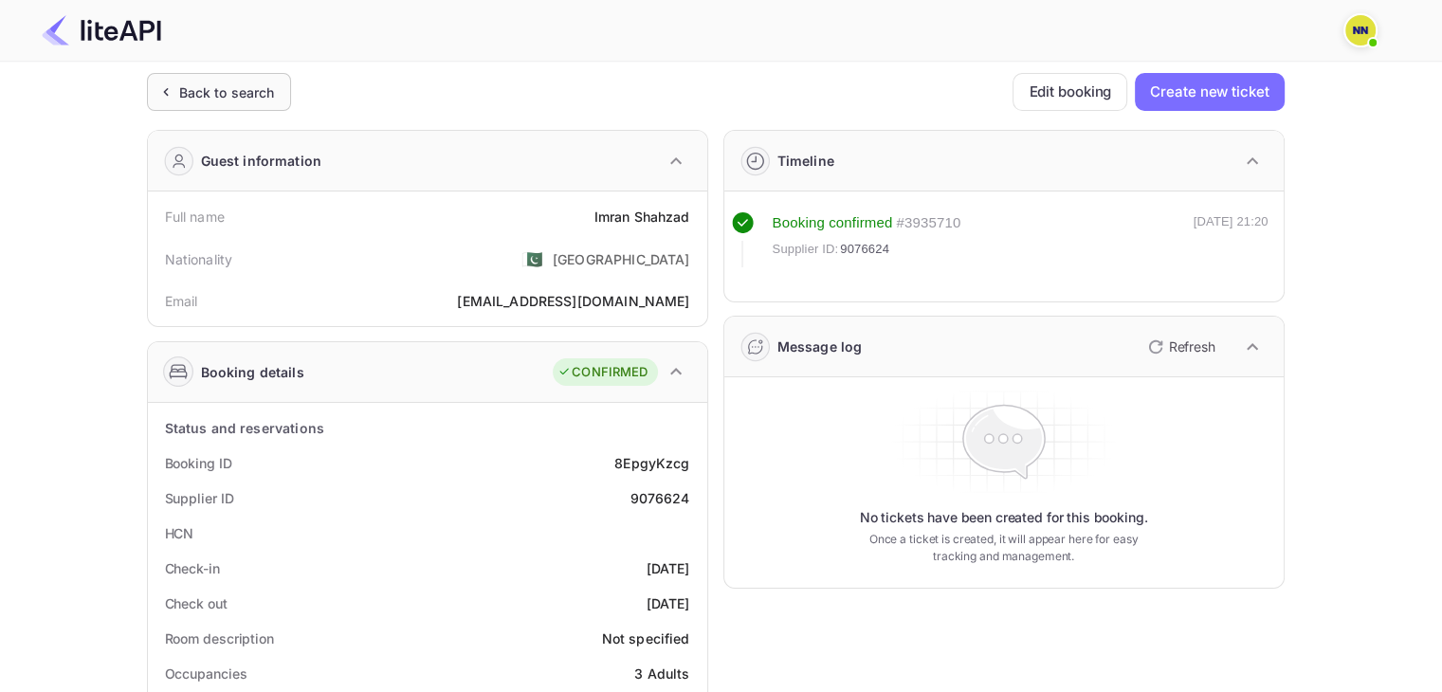
click at [209, 98] on div "Back to search" at bounding box center [227, 92] width 96 height 20
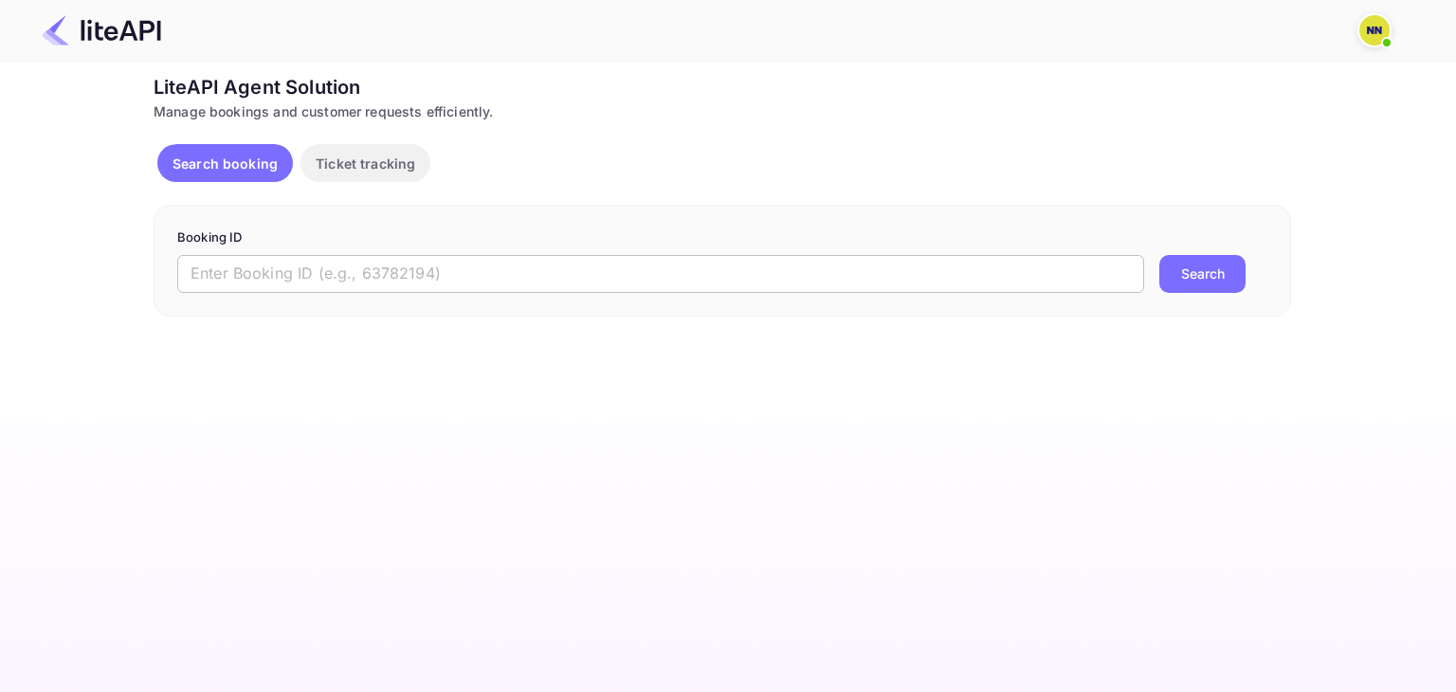
click at [217, 281] on input "text" at bounding box center [660, 274] width 967 height 38
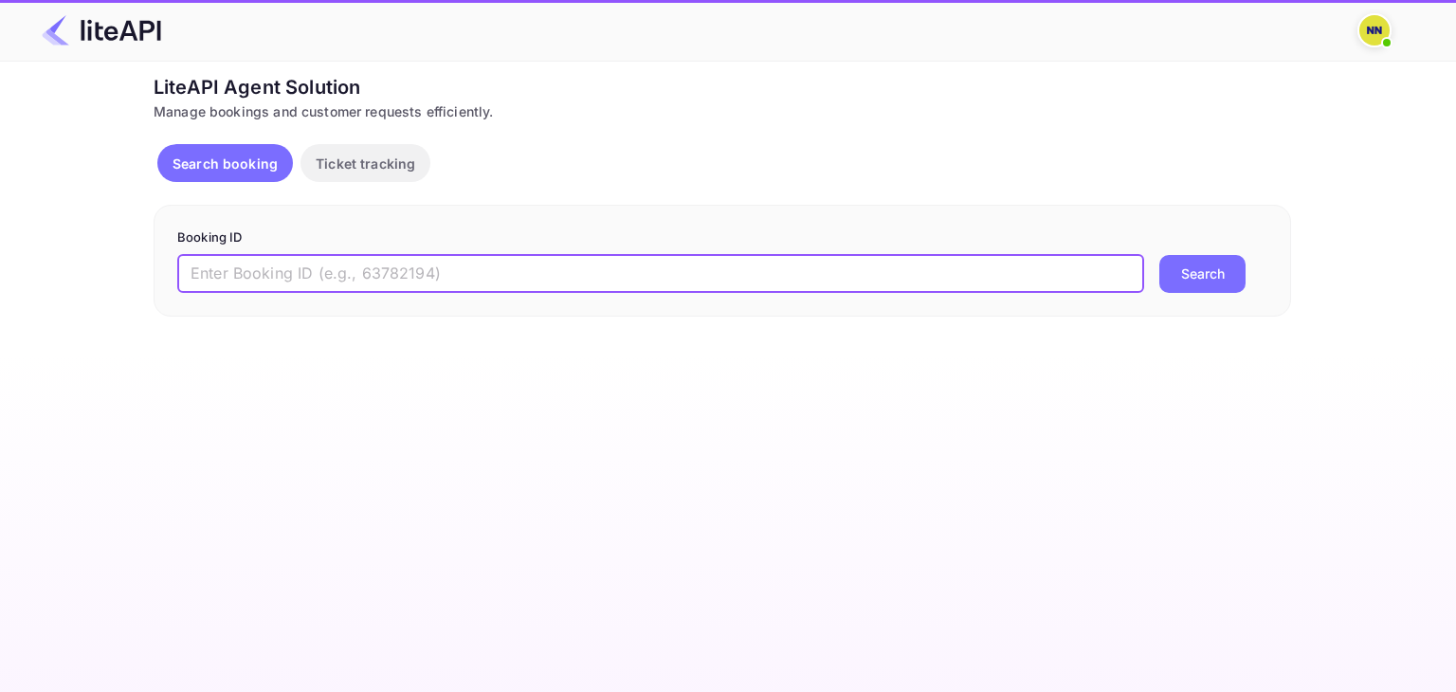
paste input "'8143430"
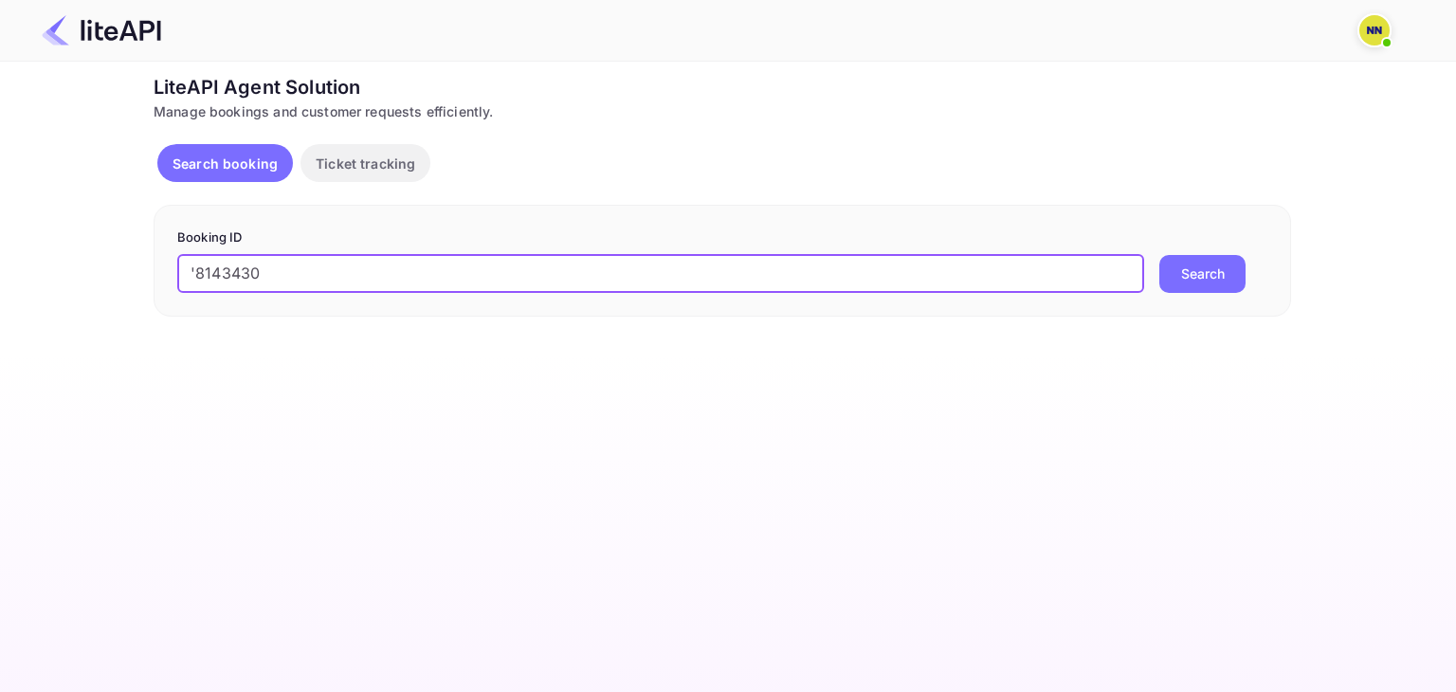
click at [201, 267] on input "'8143430" at bounding box center [660, 274] width 967 height 38
type input "8143430"
click at [1159, 255] on button "Search" at bounding box center [1202, 274] width 86 height 38
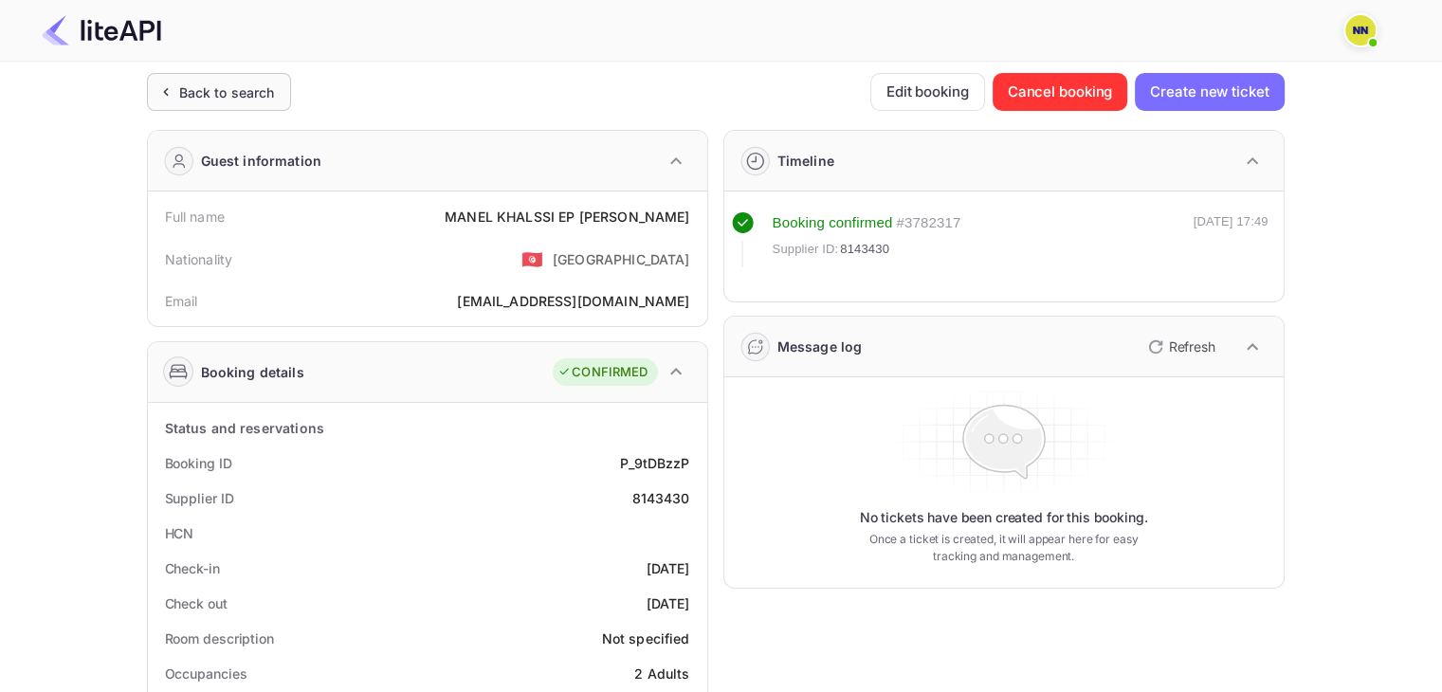
click at [204, 91] on div "Back to search" at bounding box center [227, 92] width 96 height 20
